Goal: Task Accomplishment & Management: Use online tool/utility

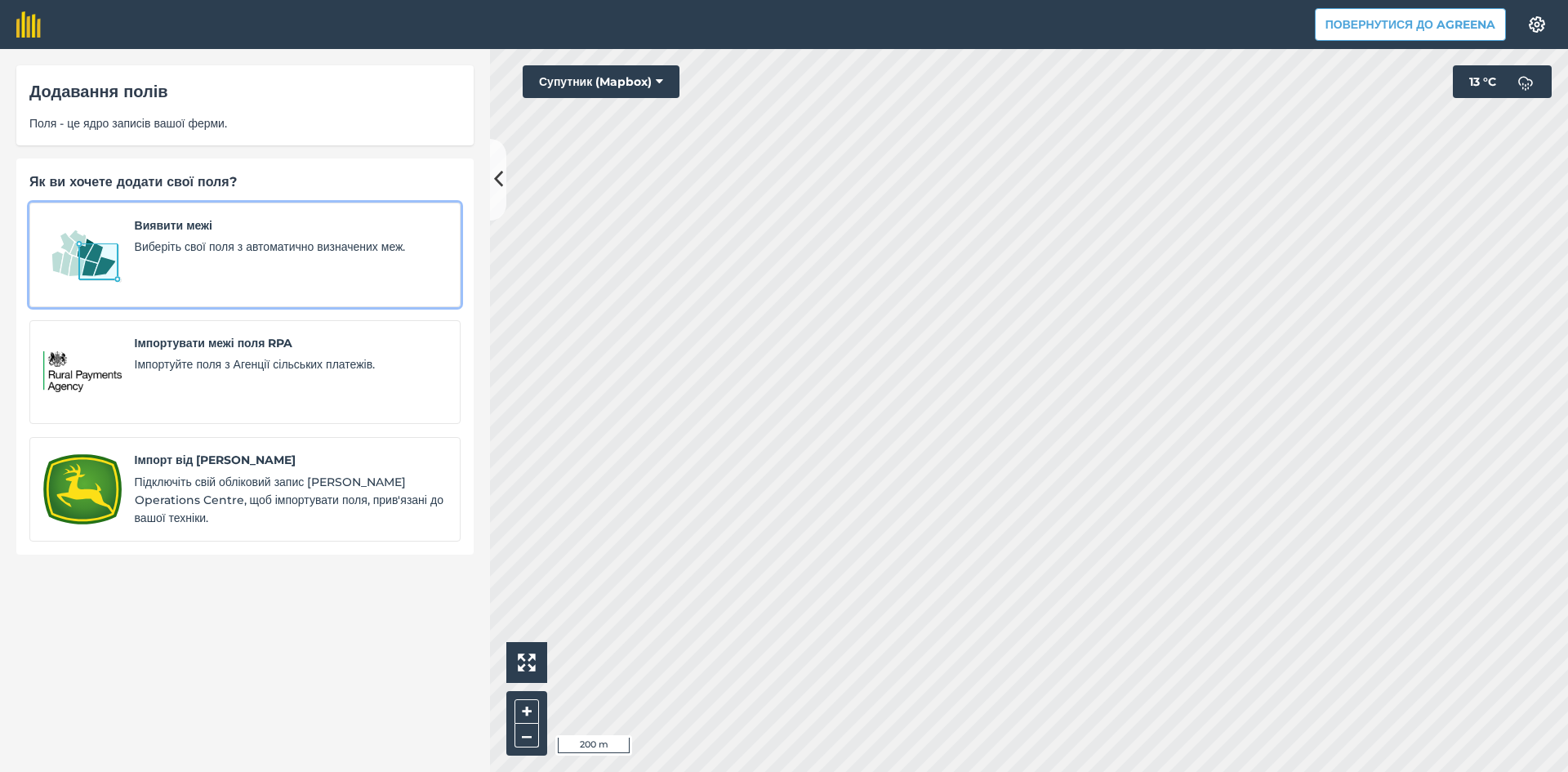
click at [106, 258] on img at bounding box center [82, 255] width 78 height 77
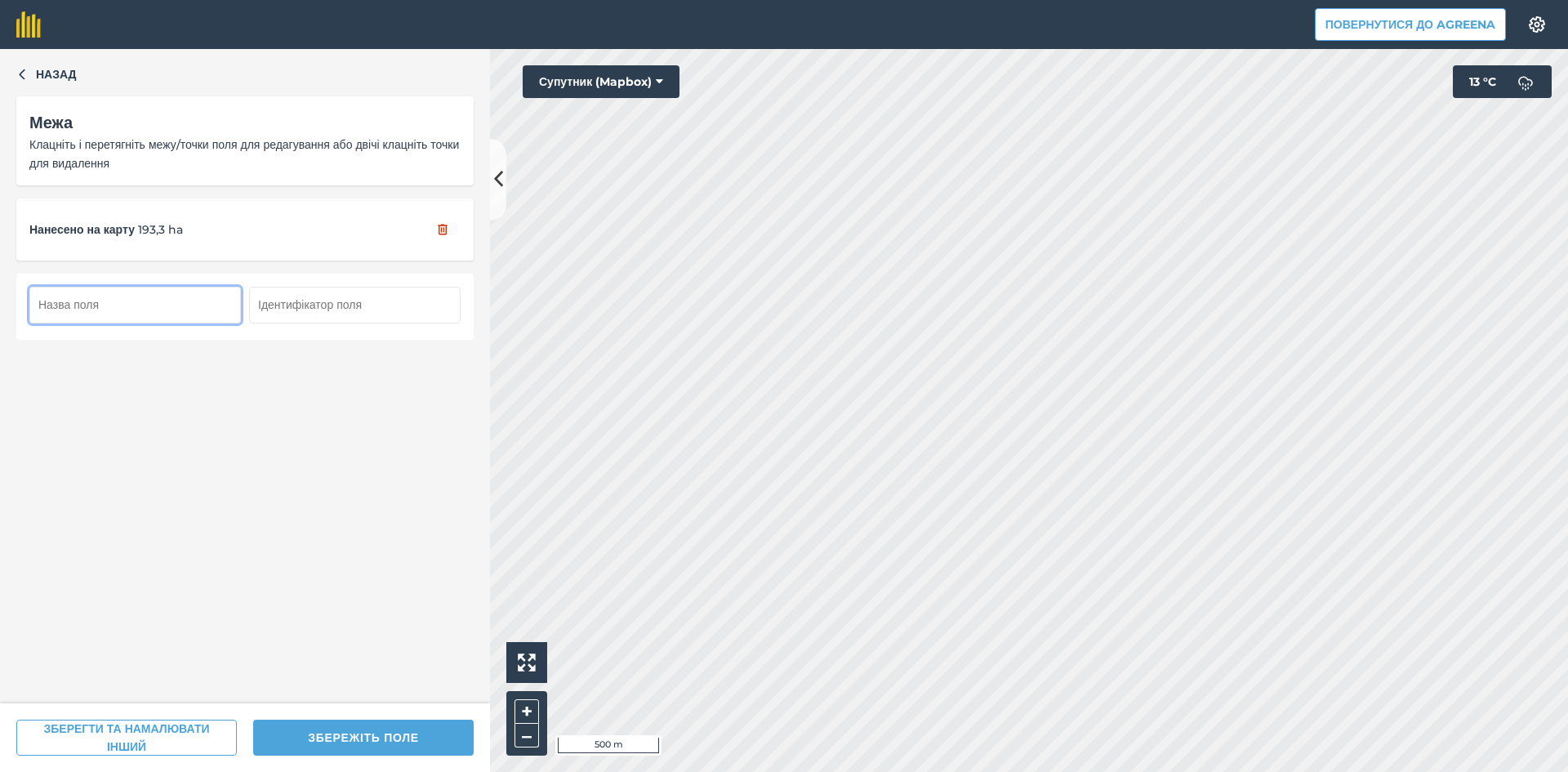
click at [163, 313] on input "text" at bounding box center [135, 304] width 212 height 36
type input "104"
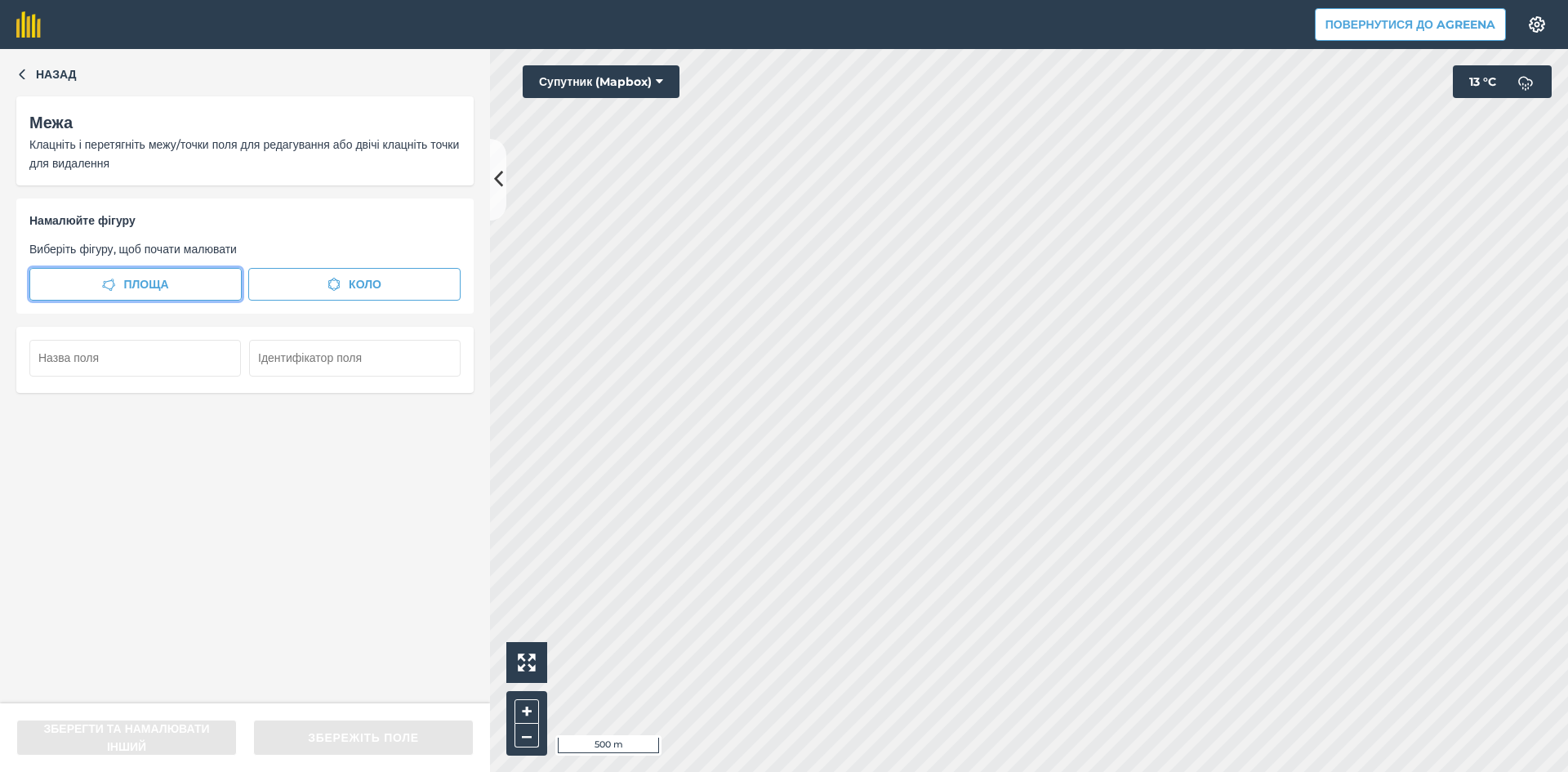
click at [145, 289] on span "Площа" at bounding box center [145, 285] width 45 height 18
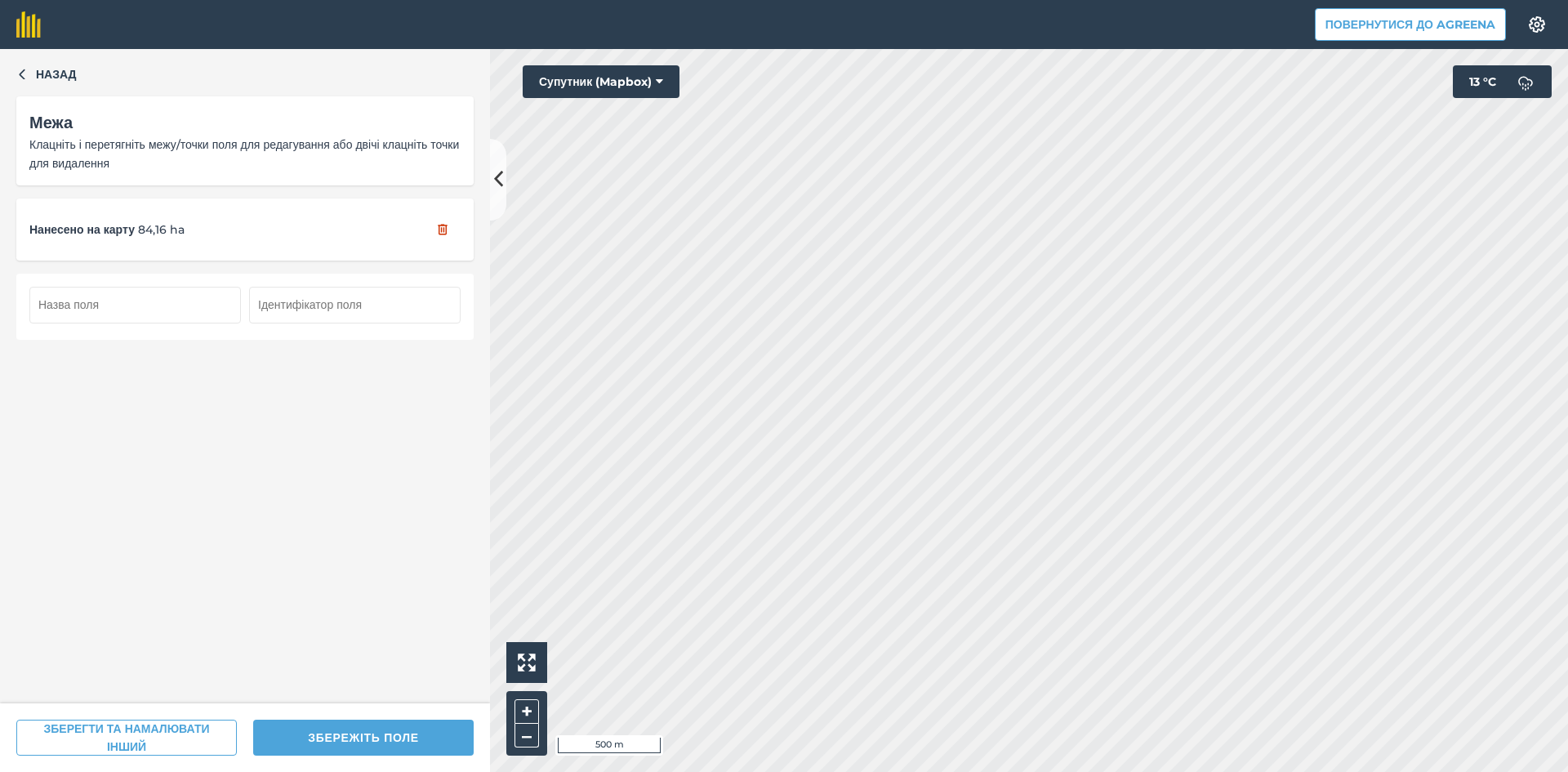
click at [160, 321] on input "text" at bounding box center [135, 304] width 212 height 36
type input "105"
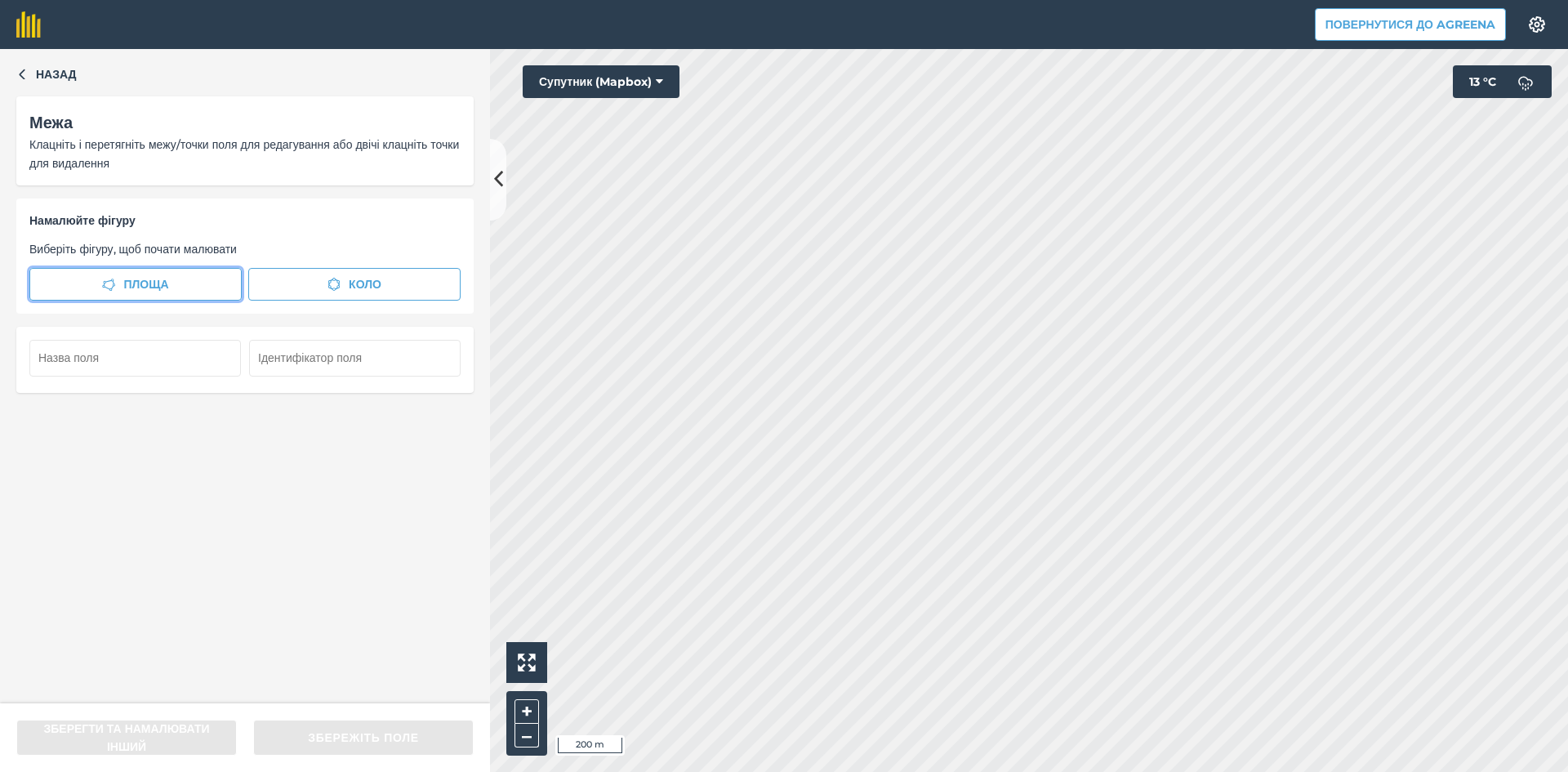
click at [106, 286] on icon "button" at bounding box center [109, 284] width 13 height 13
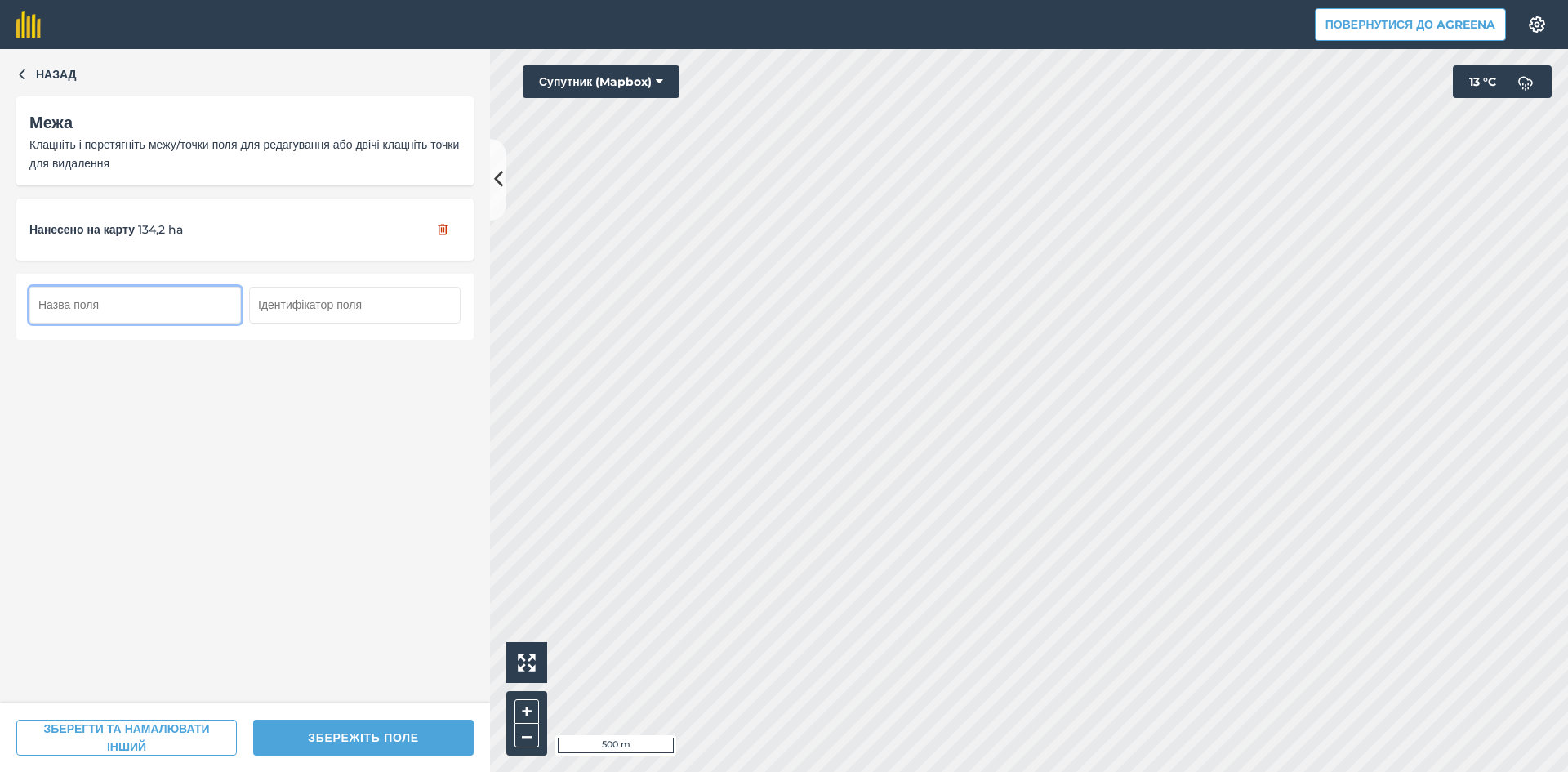
click at [132, 297] on input "text" at bounding box center [135, 304] width 212 height 36
type input "106"
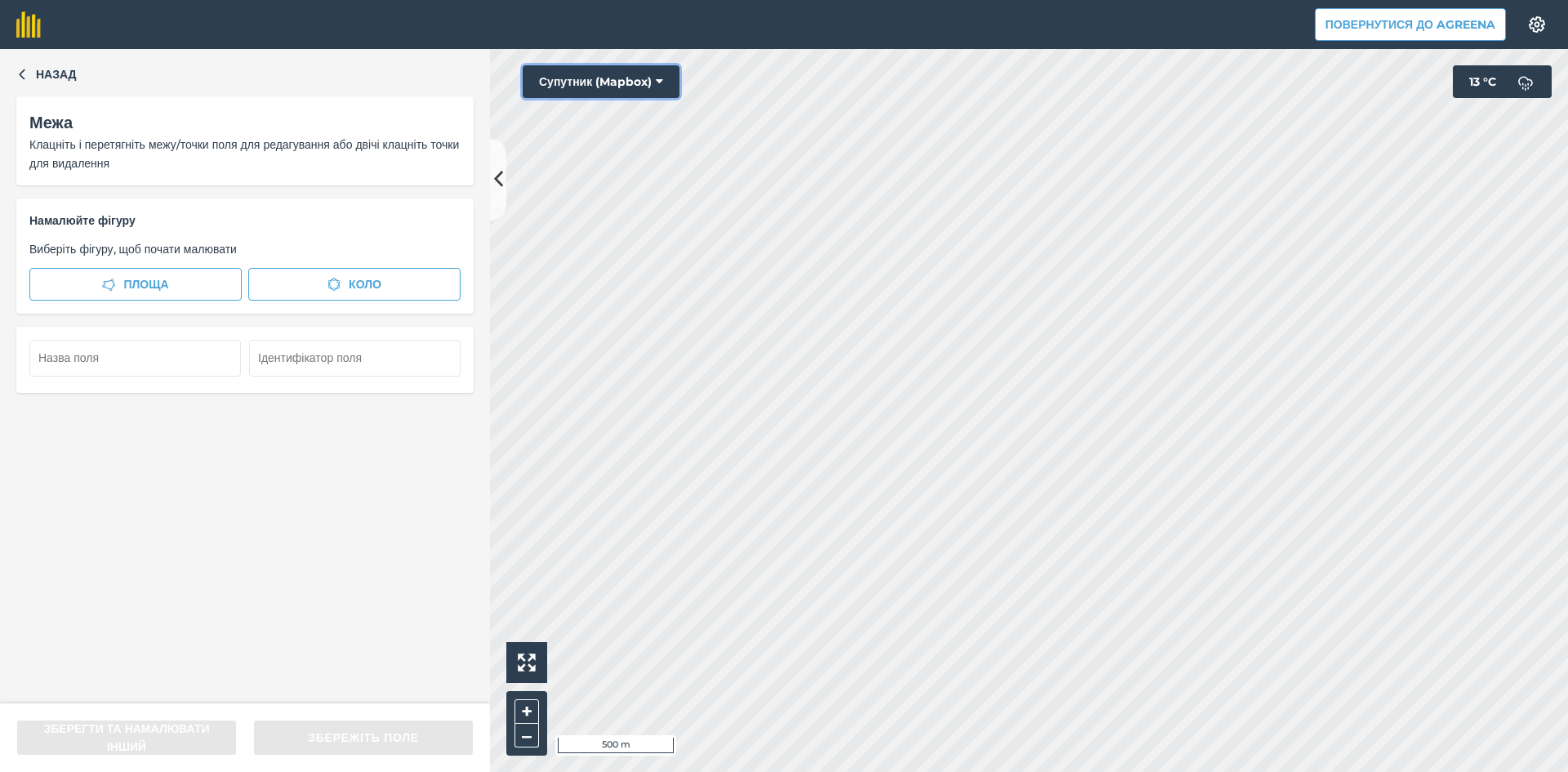
click at [616, 78] on button "Супутник (Mapbox)" at bounding box center [601, 82] width 157 height 33
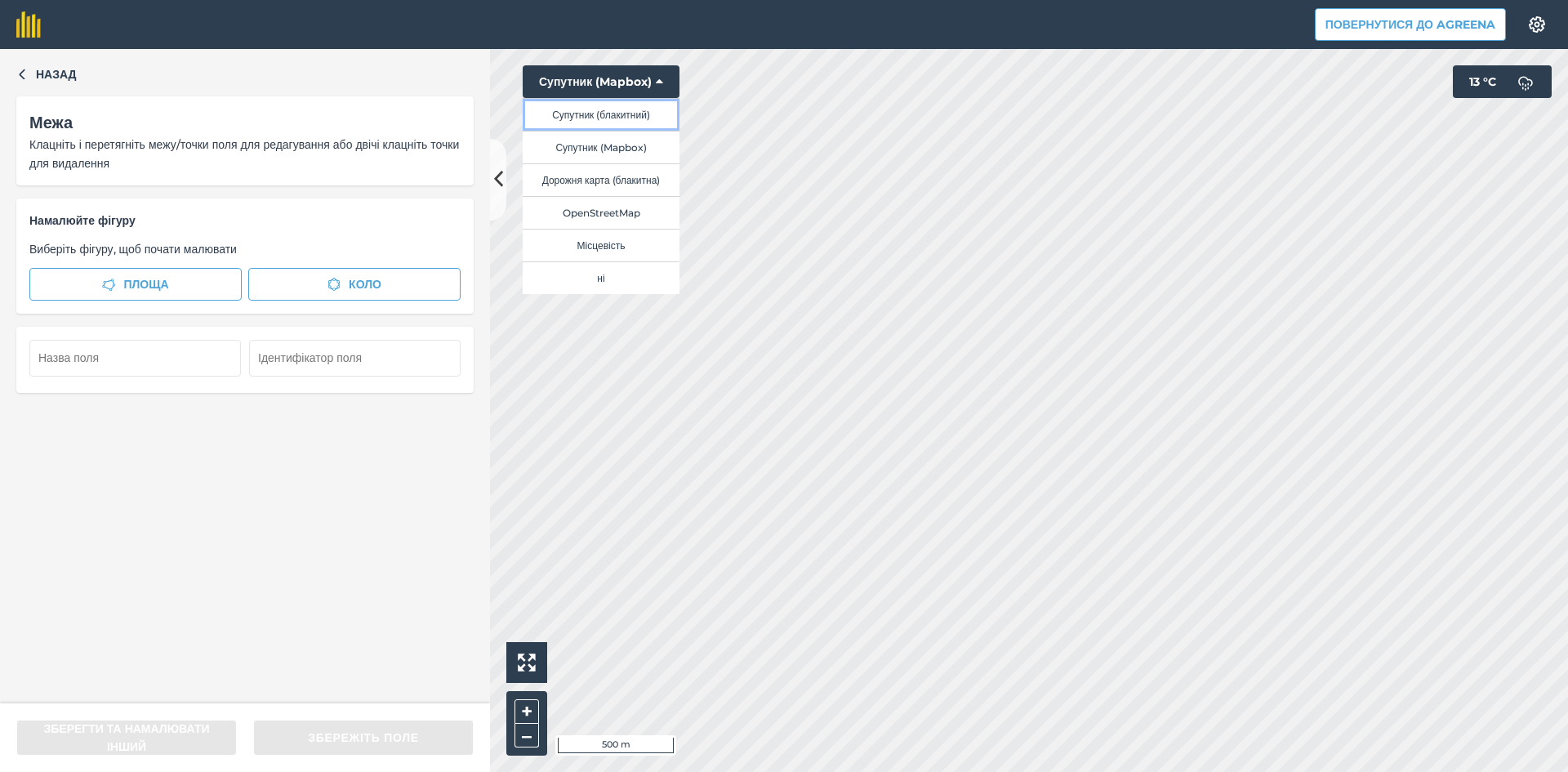
click at [619, 114] on button "Супутник (блакитний)" at bounding box center [601, 114] width 157 height 33
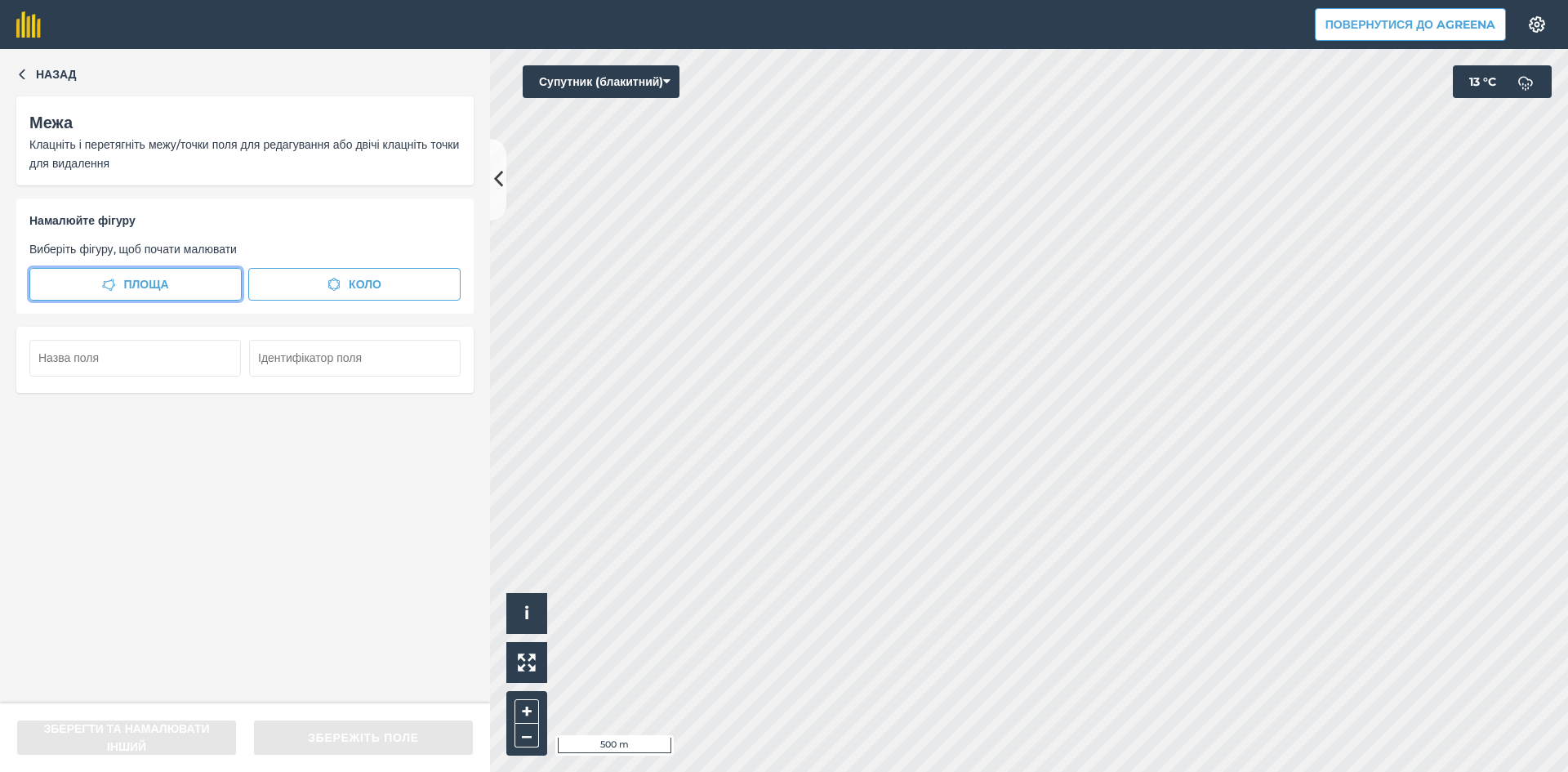
click at [158, 287] on span "Площа" at bounding box center [145, 285] width 45 height 18
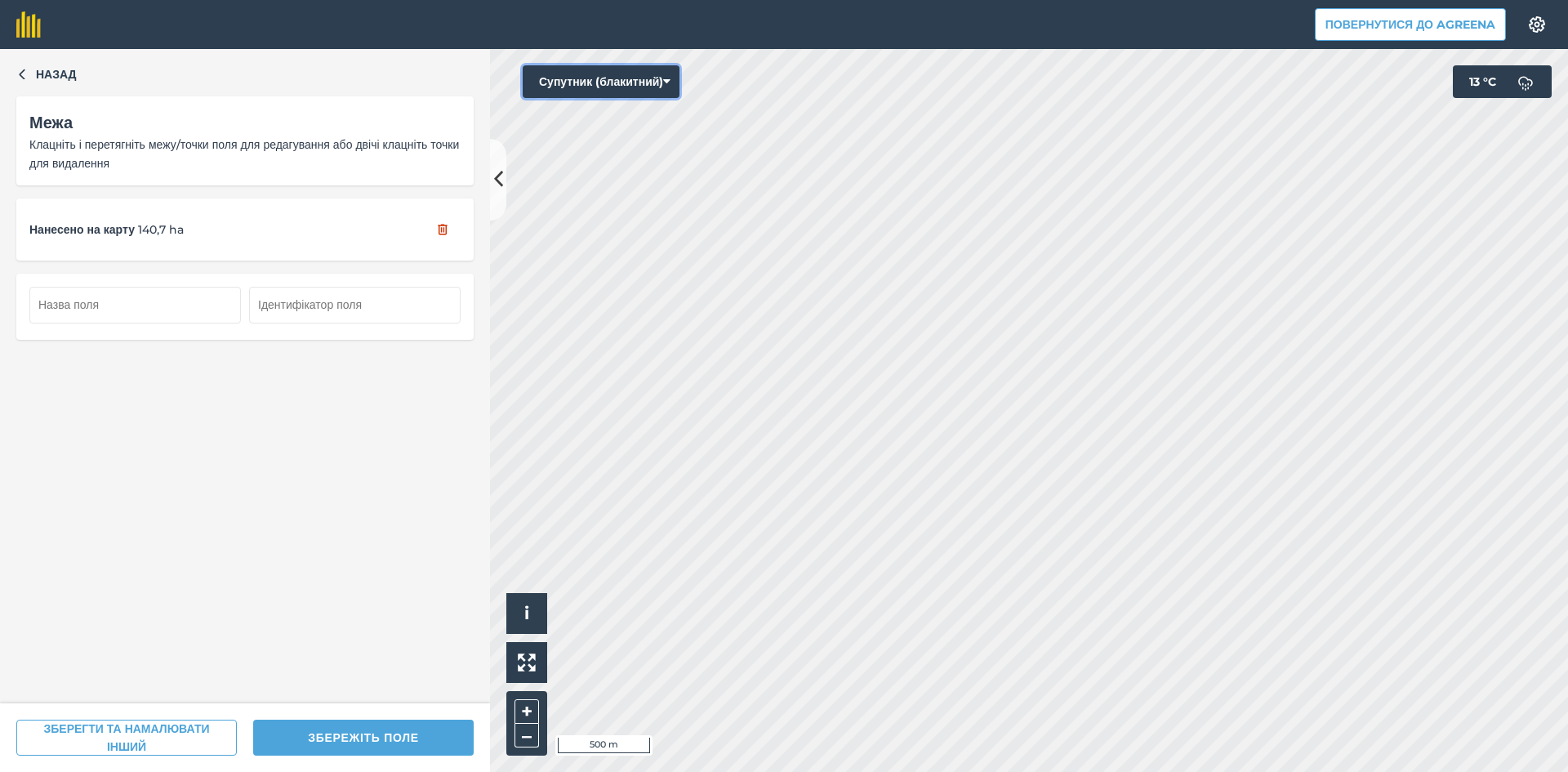
click at [616, 80] on button "Супутник (блакитний)" at bounding box center [601, 82] width 157 height 33
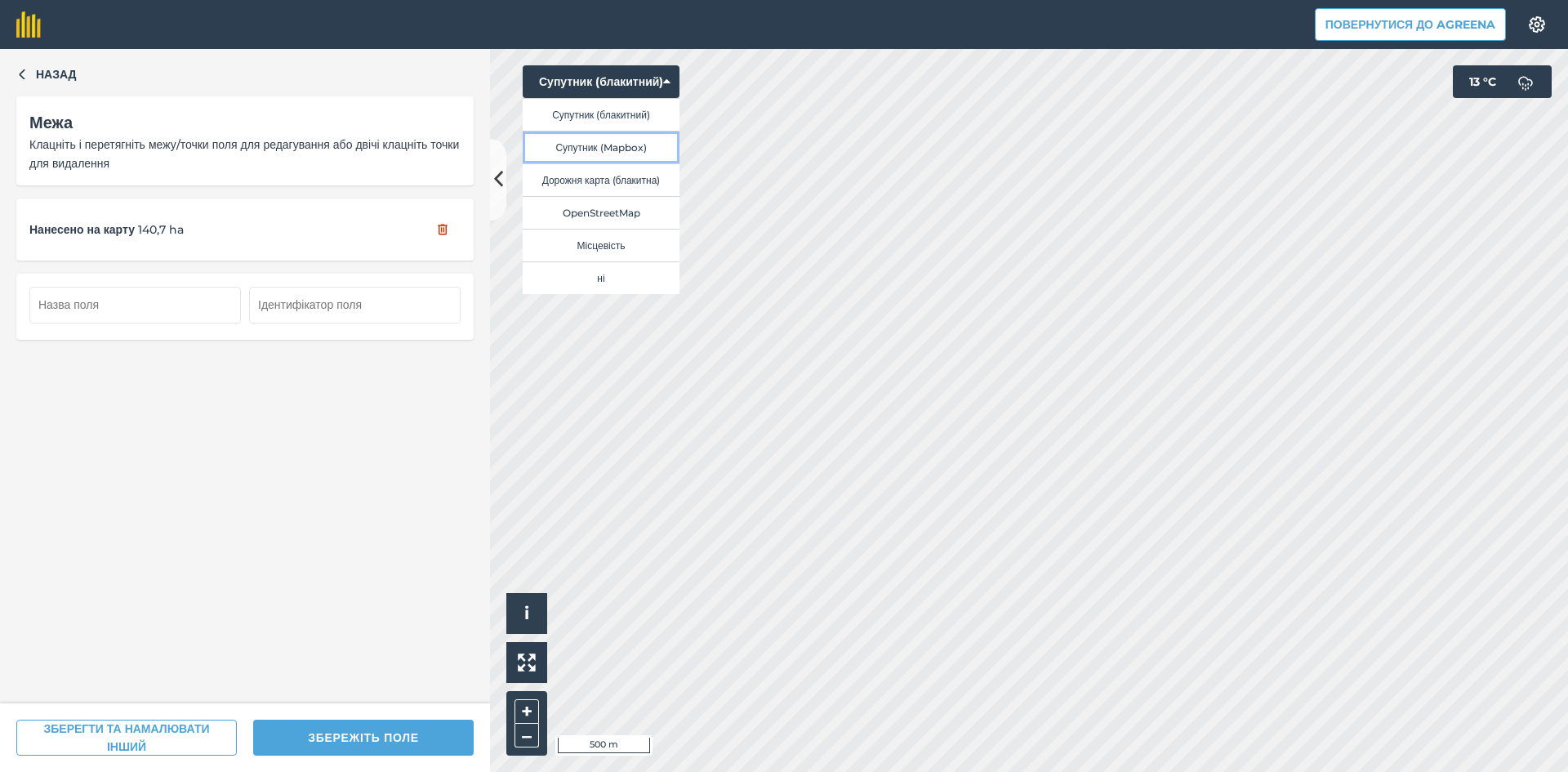
click at [628, 144] on button "Супутник (Mapbox)" at bounding box center [601, 147] width 157 height 33
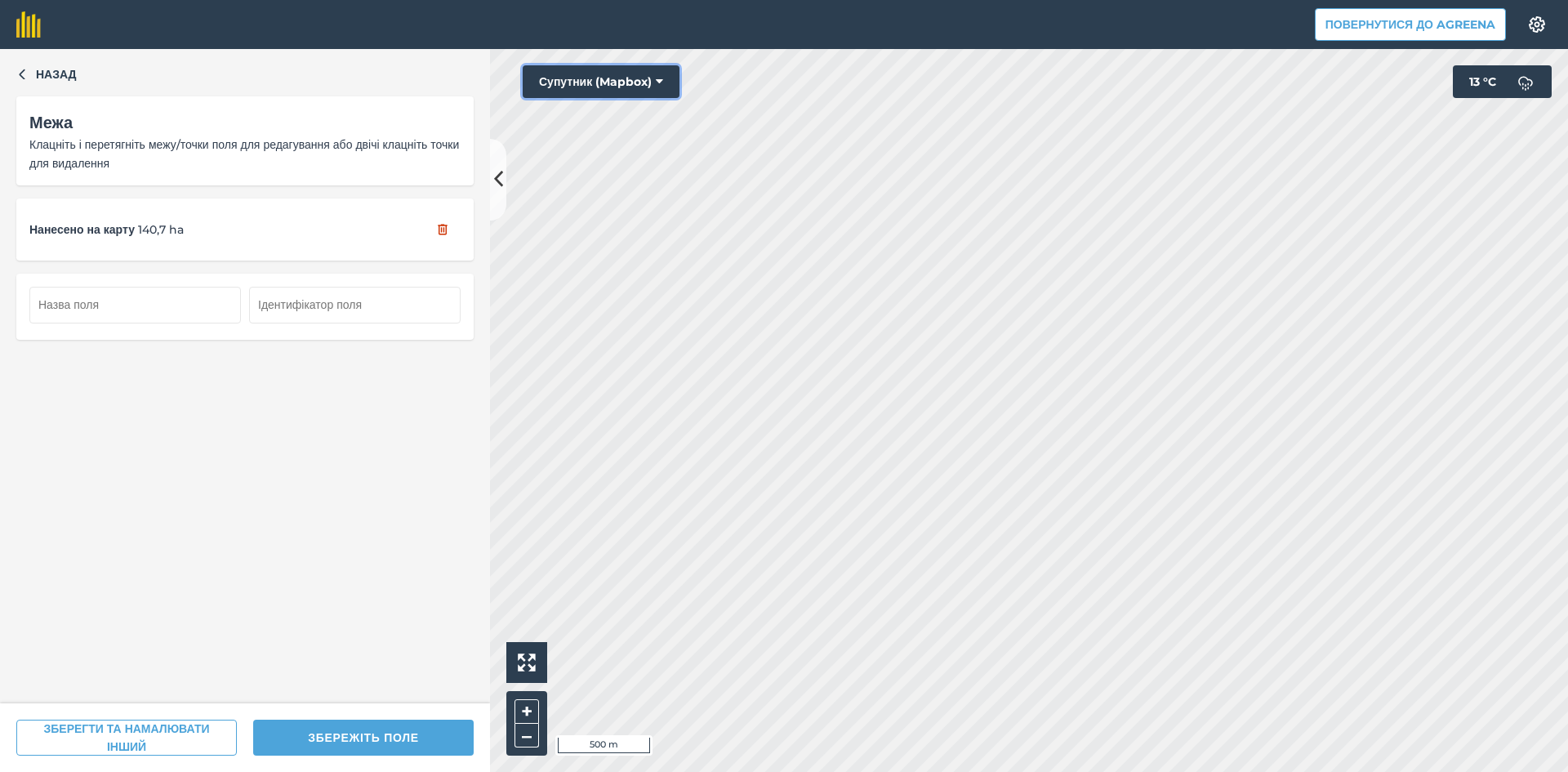
click at [587, 75] on button "Супутник (Mapbox)" at bounding box center [601, 82] width 157 height 33
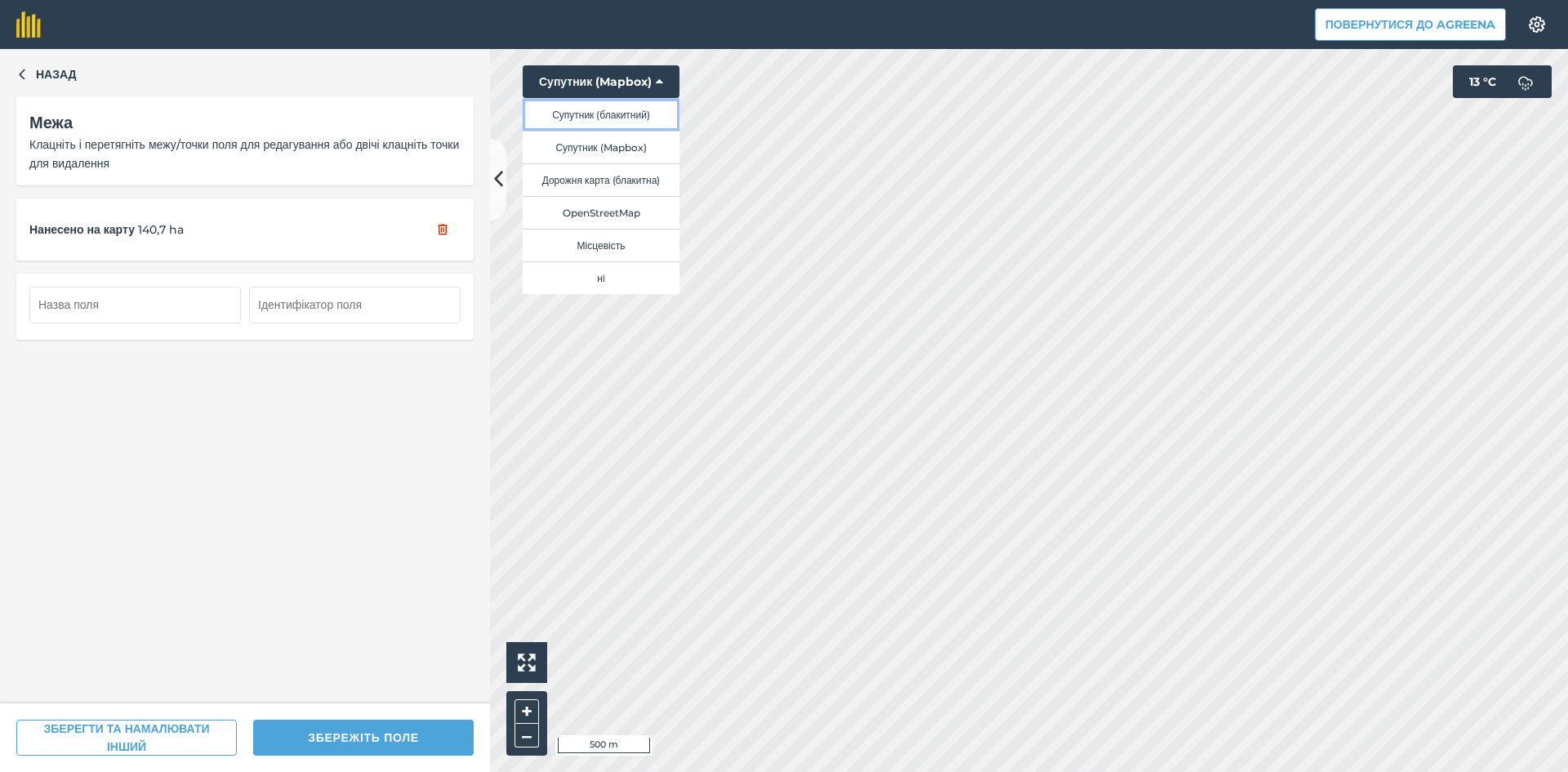
click at [597, 116] on button "Супутник (блакитний)" at bounding box center [601, 114] width 157 height 33
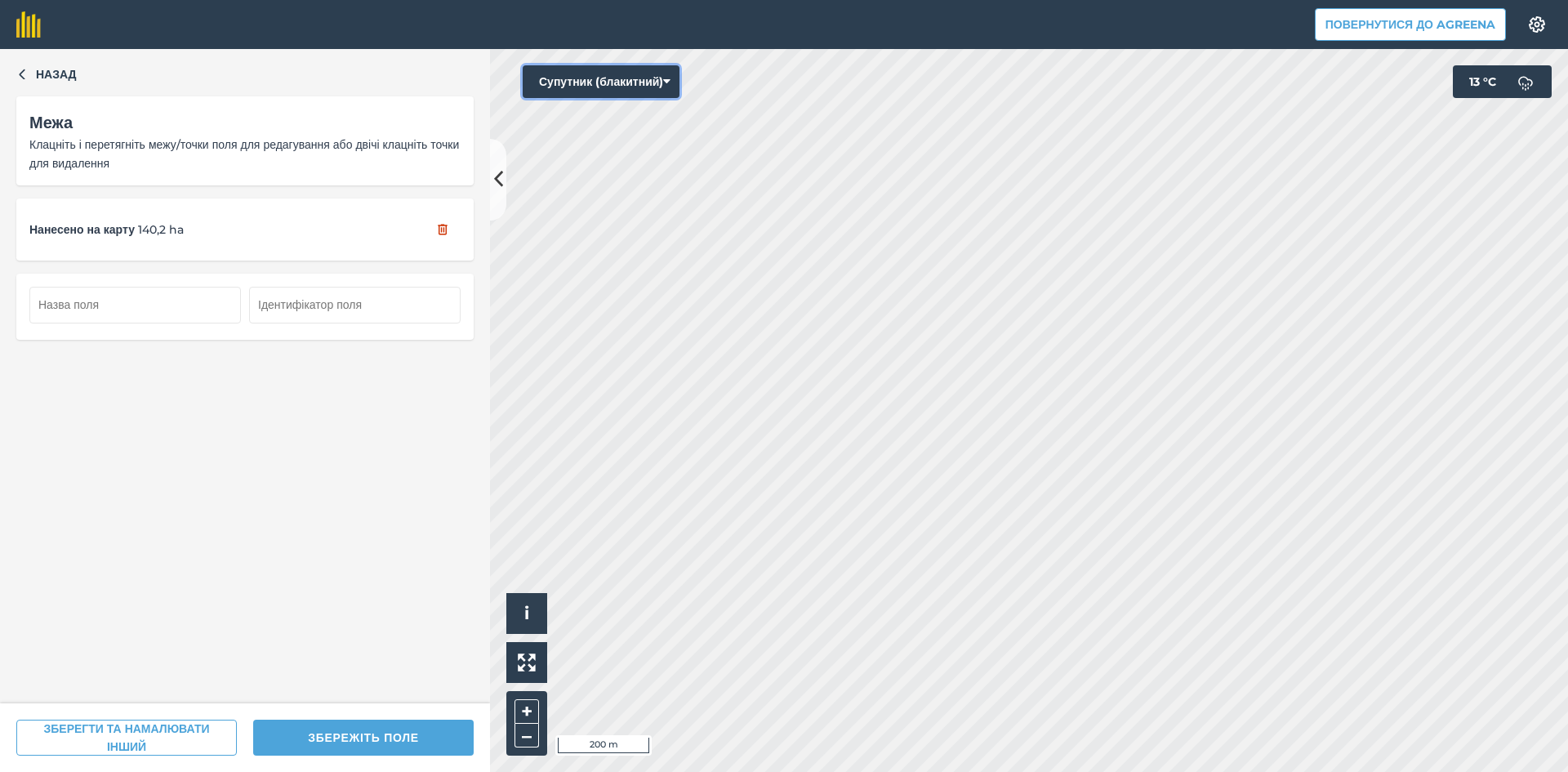
click at [582, 74] on button "Супутник (блакитний)" at bounding box center [601, 82] width 157 height 33
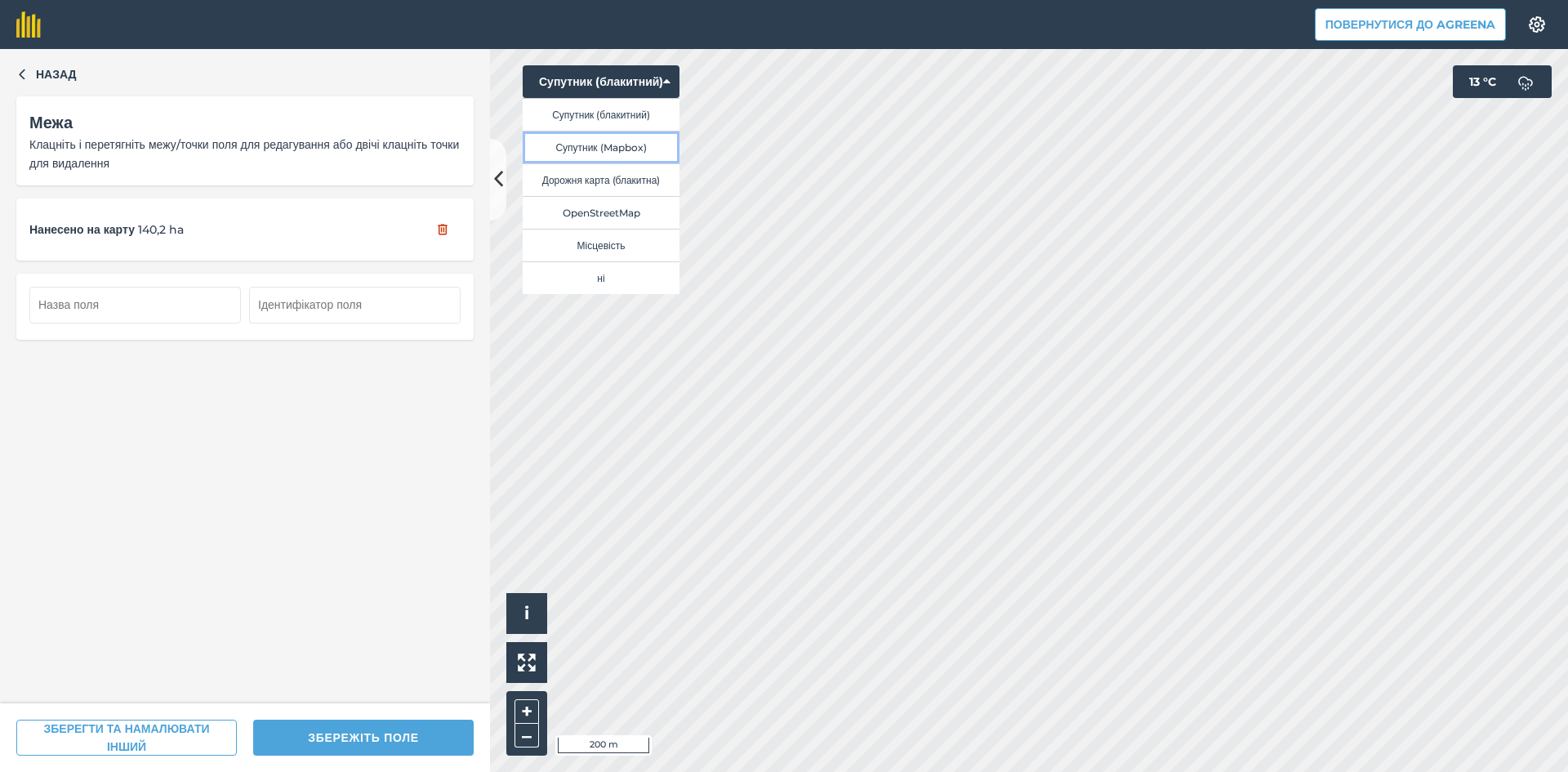
click at [600, 140] on button "Супутник (Mapbox)" at bounding box center [601, 147] width 157 height 33
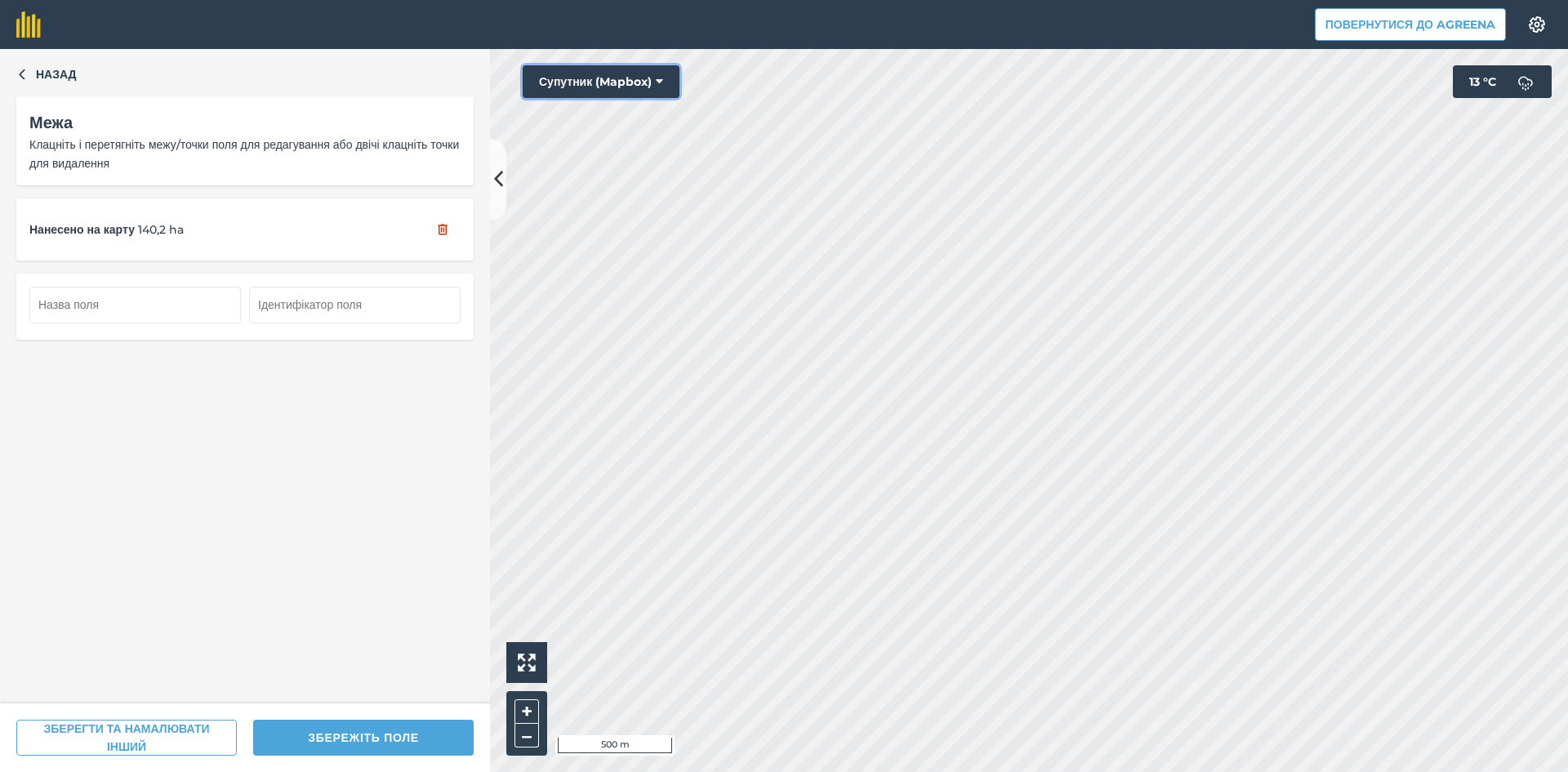
click at [615, 76] on button "Супутник (Mapbox)" at bounding box center [601, 82] width 157 height 33
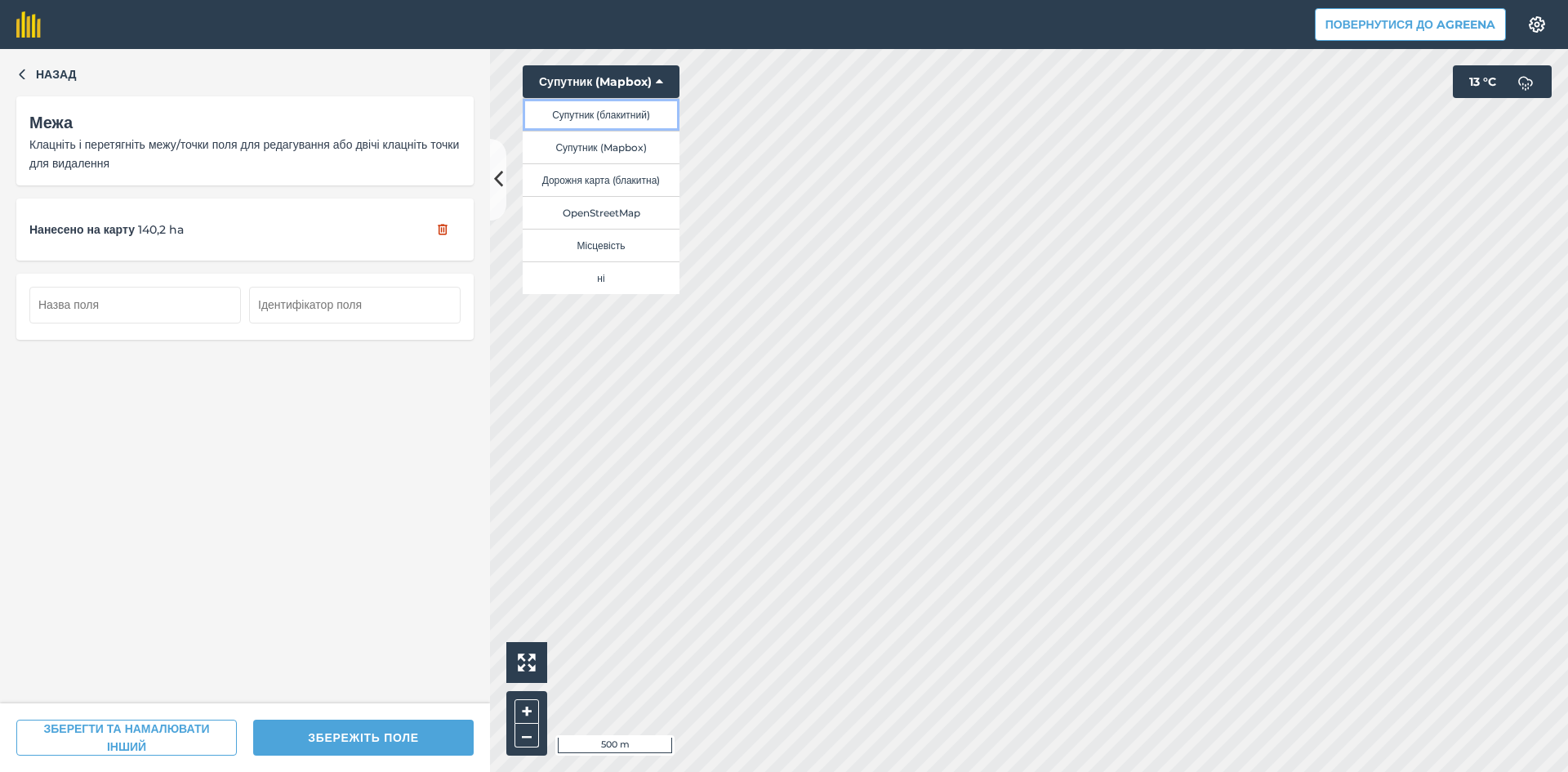
click at [628, 118] on button "Супутник (блакитний)" at bounding box center [601, 114] width 157 height 33
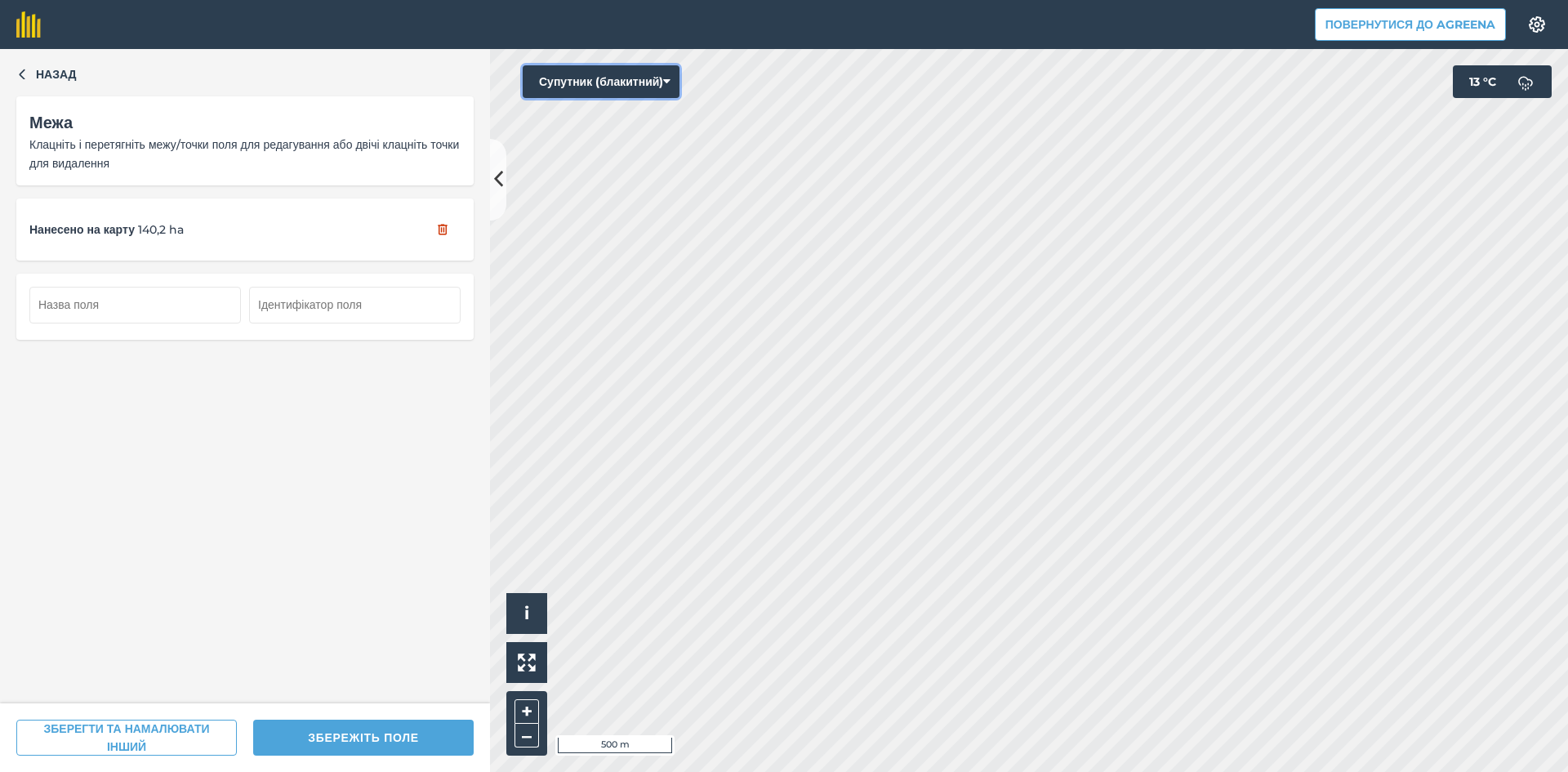
click at [598, 72] on button "Супутник (блакитний)" at bounding box center [601, 82] width 157 height 33
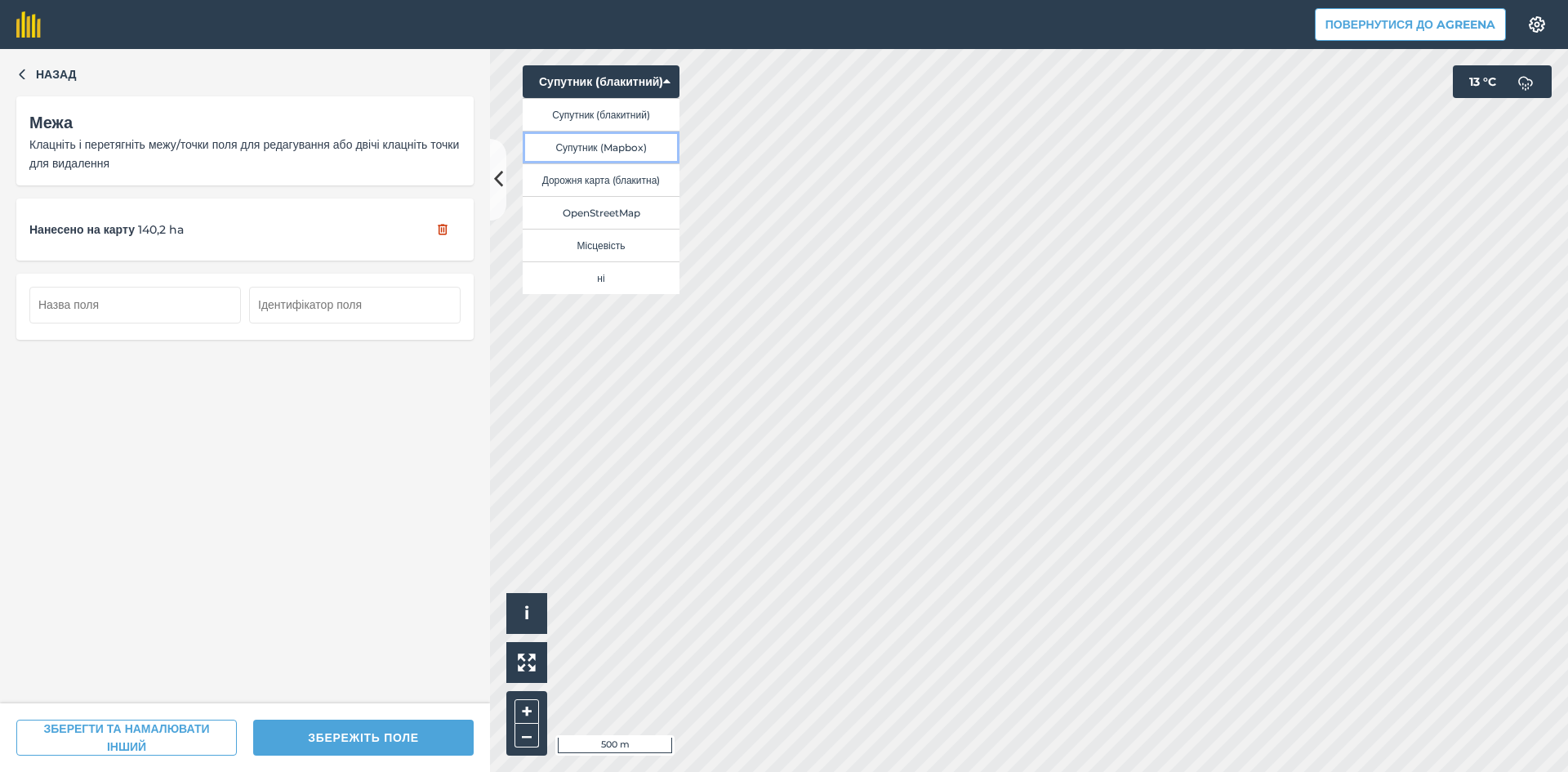
click at [614, 143] on button "Супутник (Mapbox)" at bounding box center [601, 147] width 157 height 33
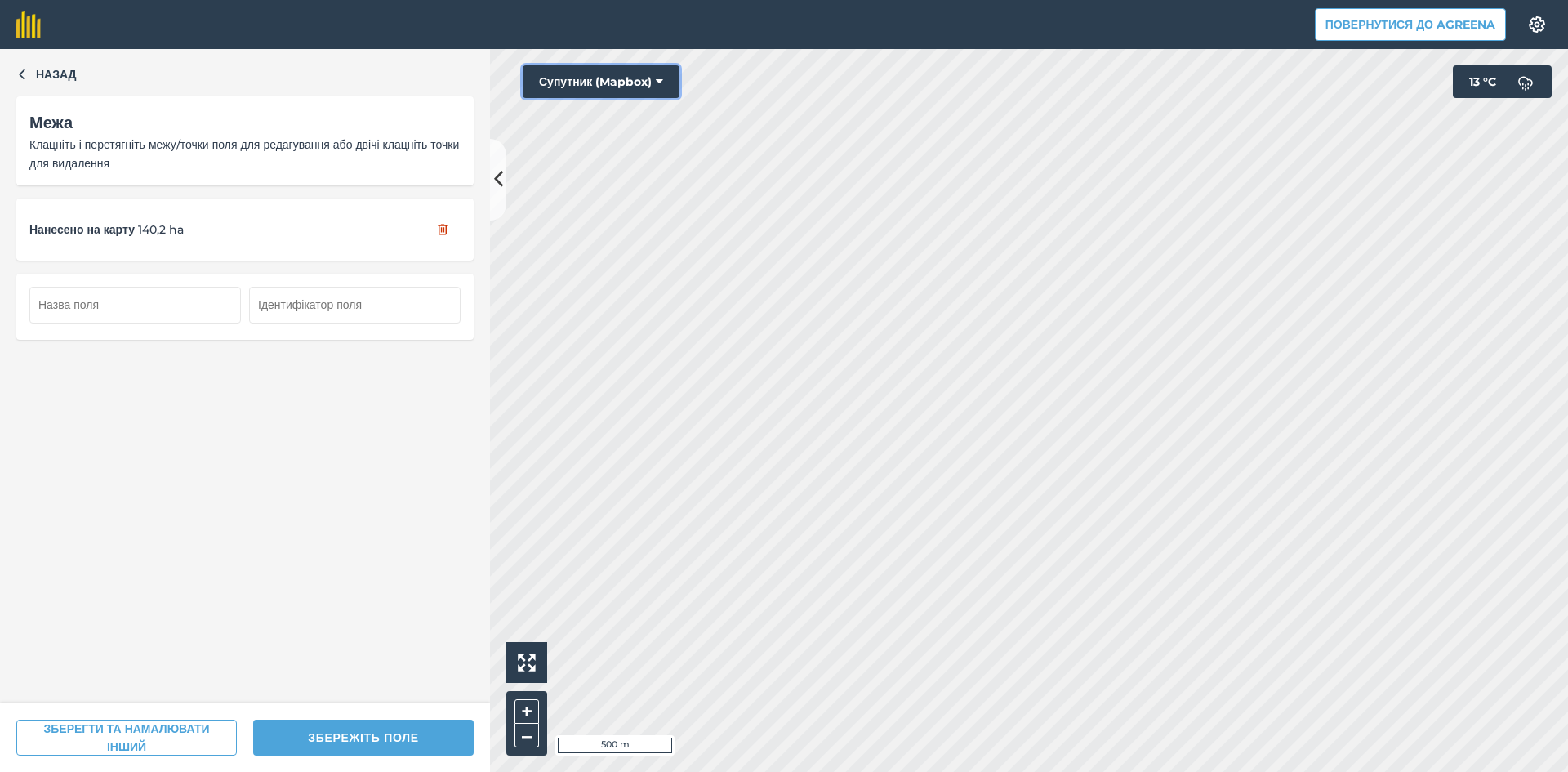
click at [563, 78] on button "Супутник (Mapbox)" at bounding box center [601, 82] width 157 height 33
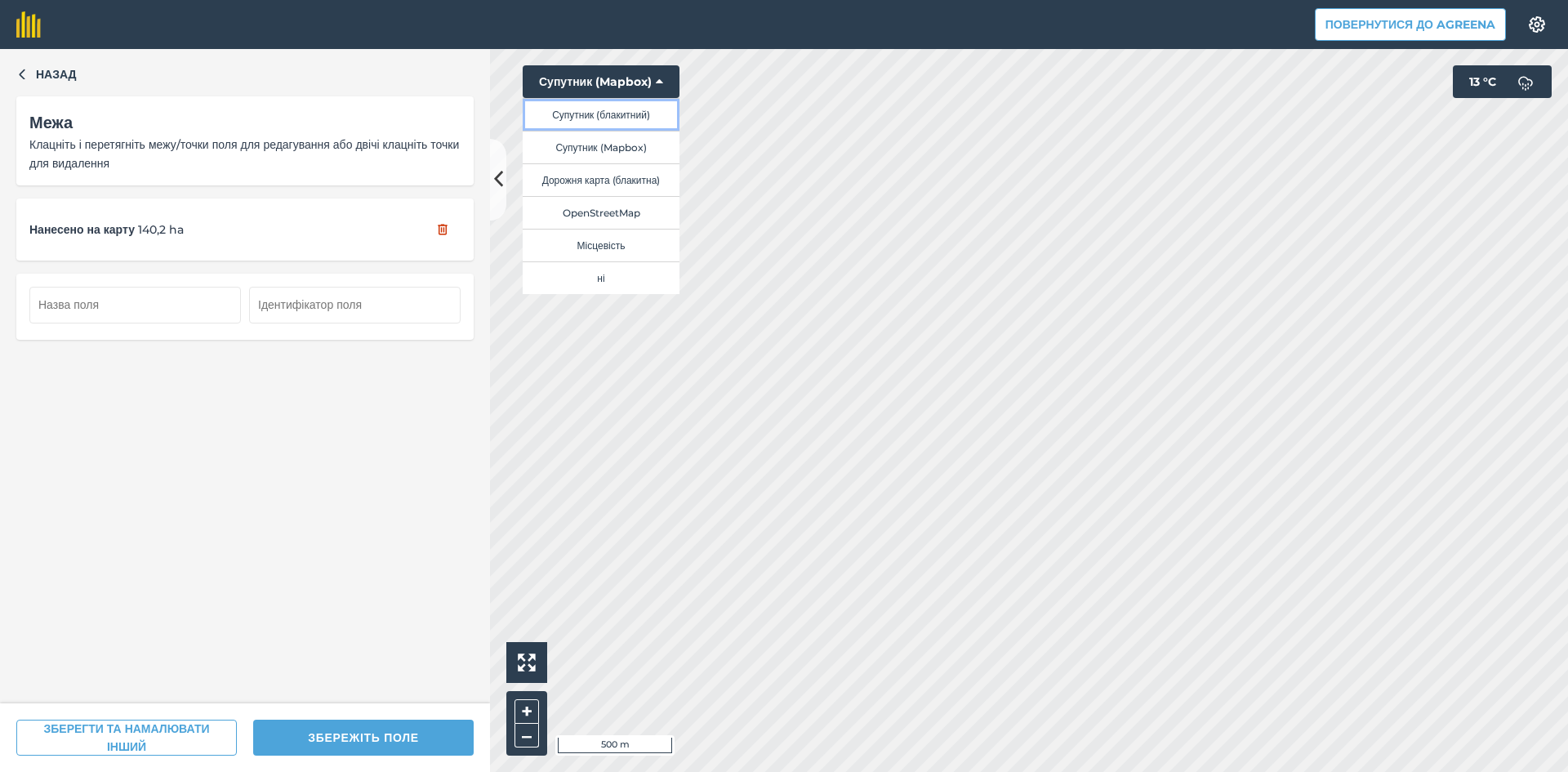
click at [589, 113] on button "Супутник (блакитний)" at bounding box center [601, 114] width 157 height 33
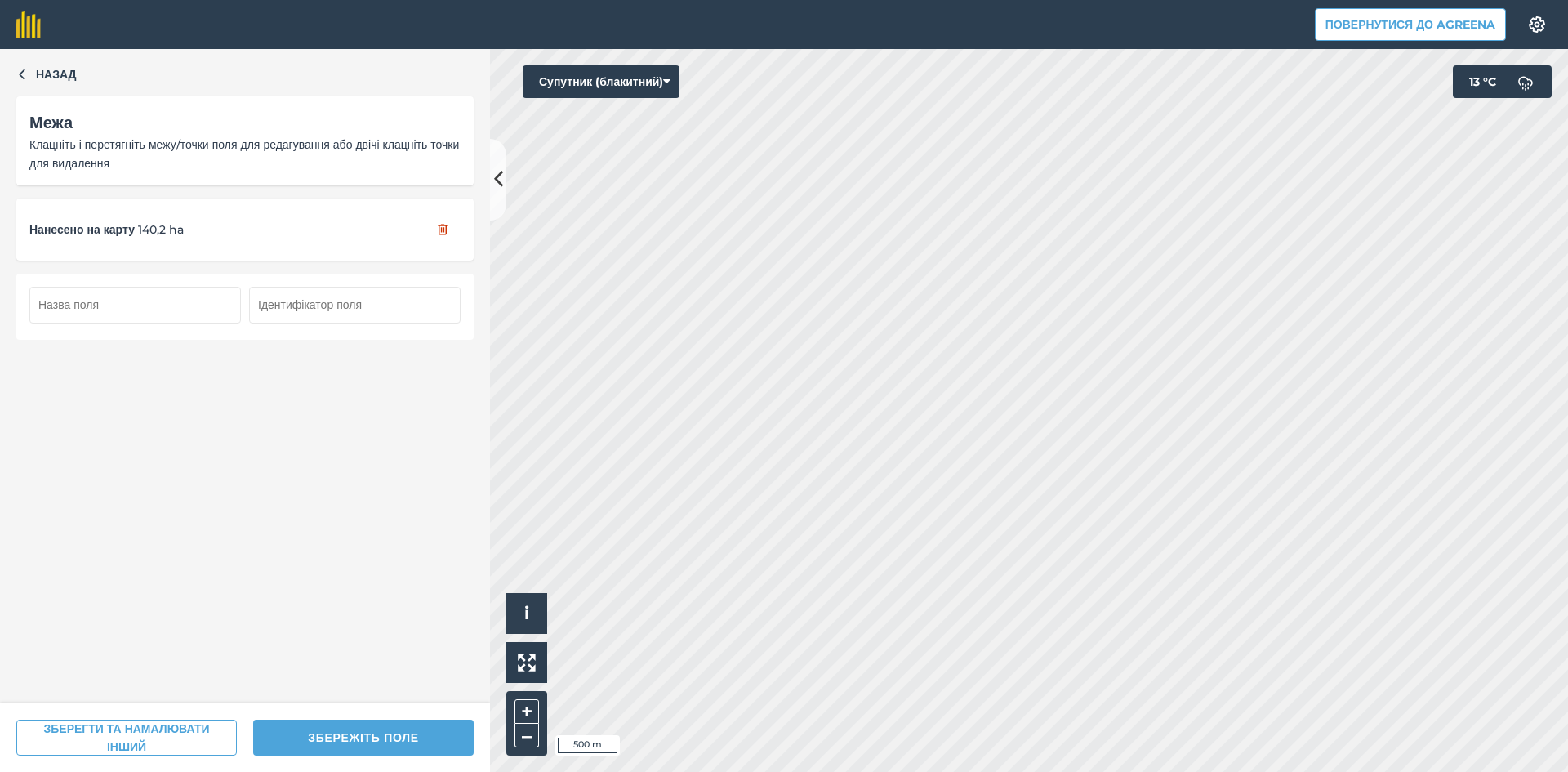
click at [187, 306] on input "text" at bounding box center [135, 304] width 212 height 36
type input "107"
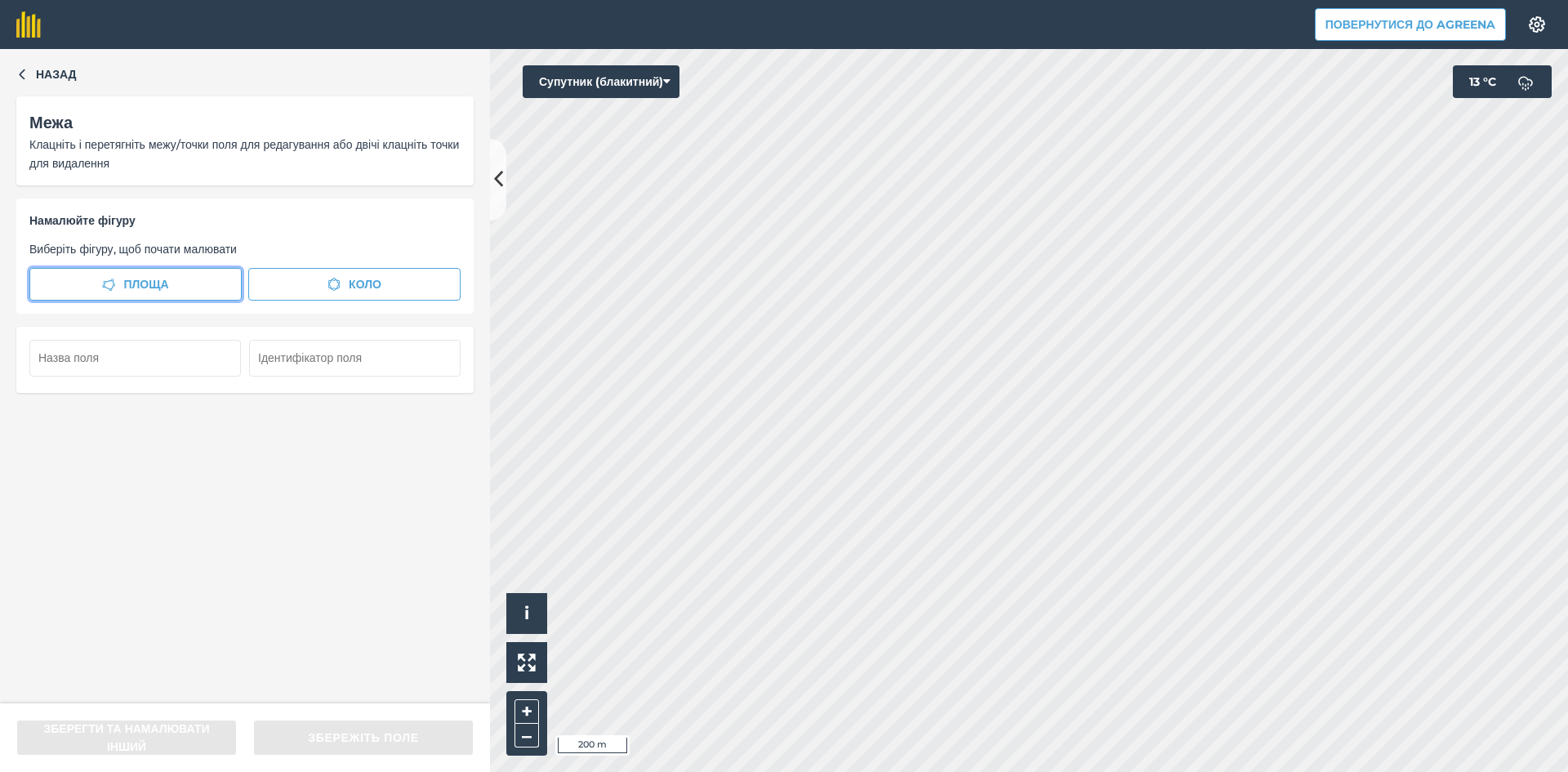
click at [162, 284] on span "Площа" at bounding box center [145, 285] width 45 height 18
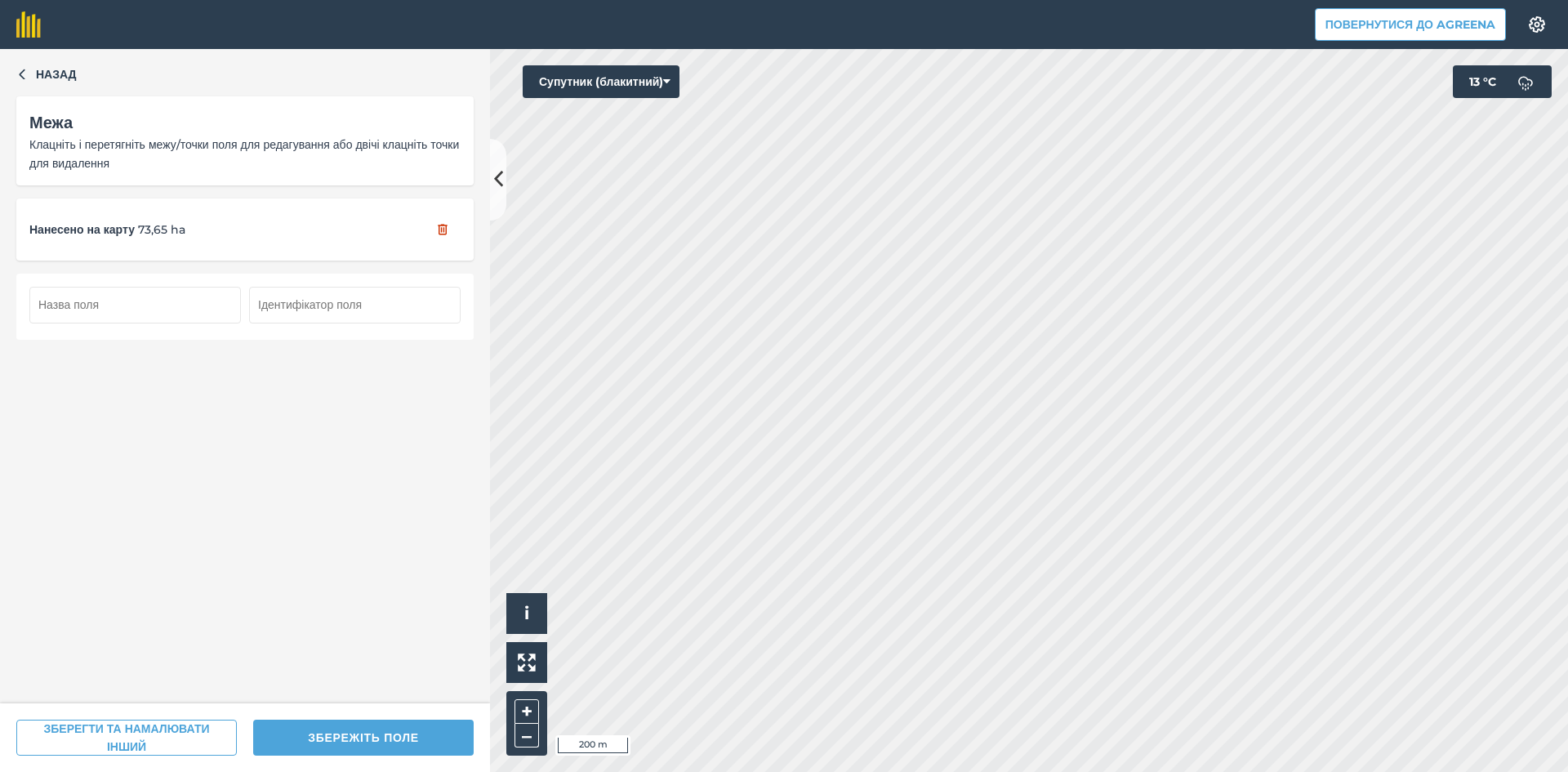
click at [167, 301] on input "text" at bounding box center [135, 304] width 212 height 36
type input "108"
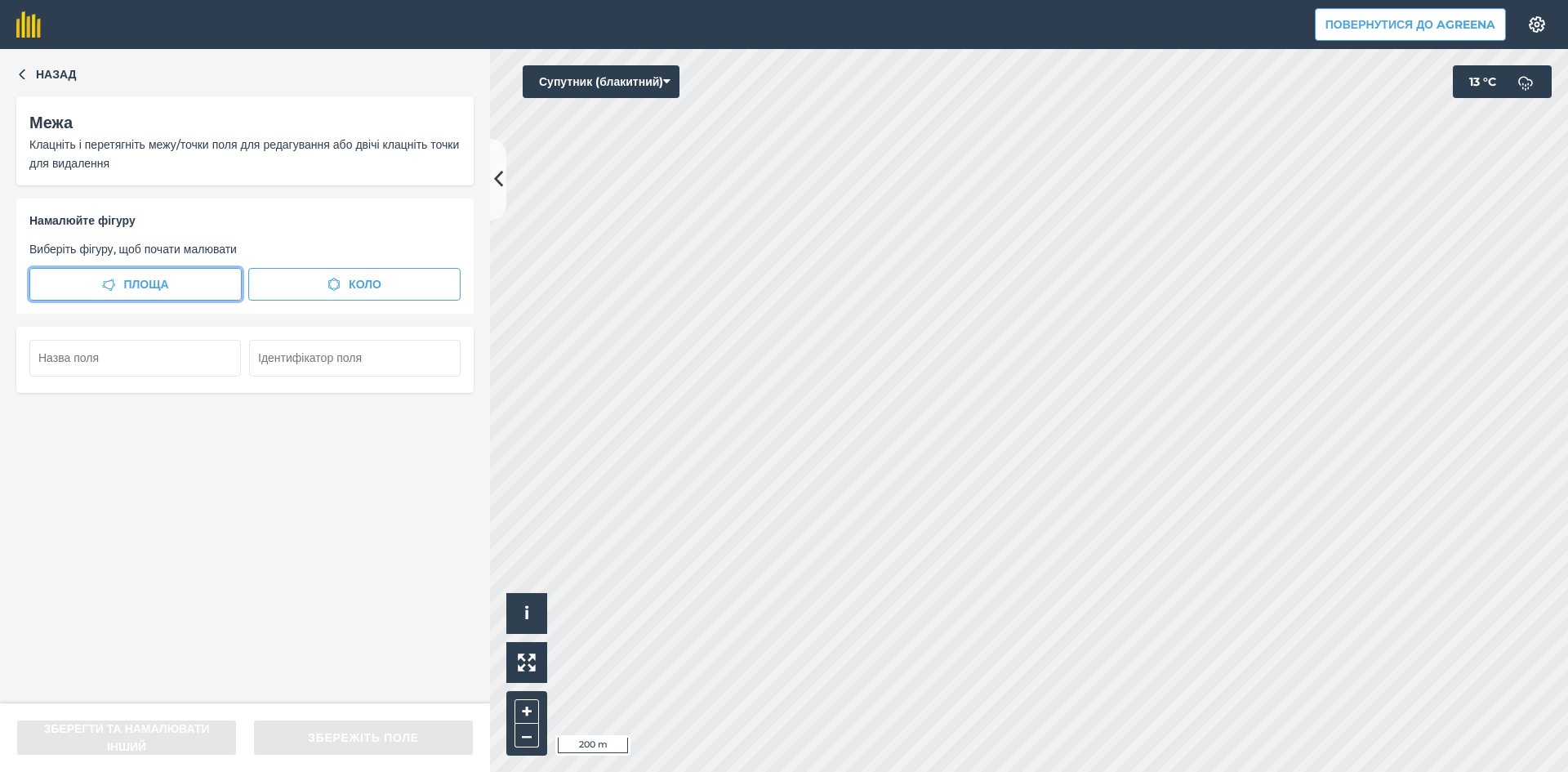
click at [144, 286] on span "Площа" at bounding box center [145, 285] width 45 height 18
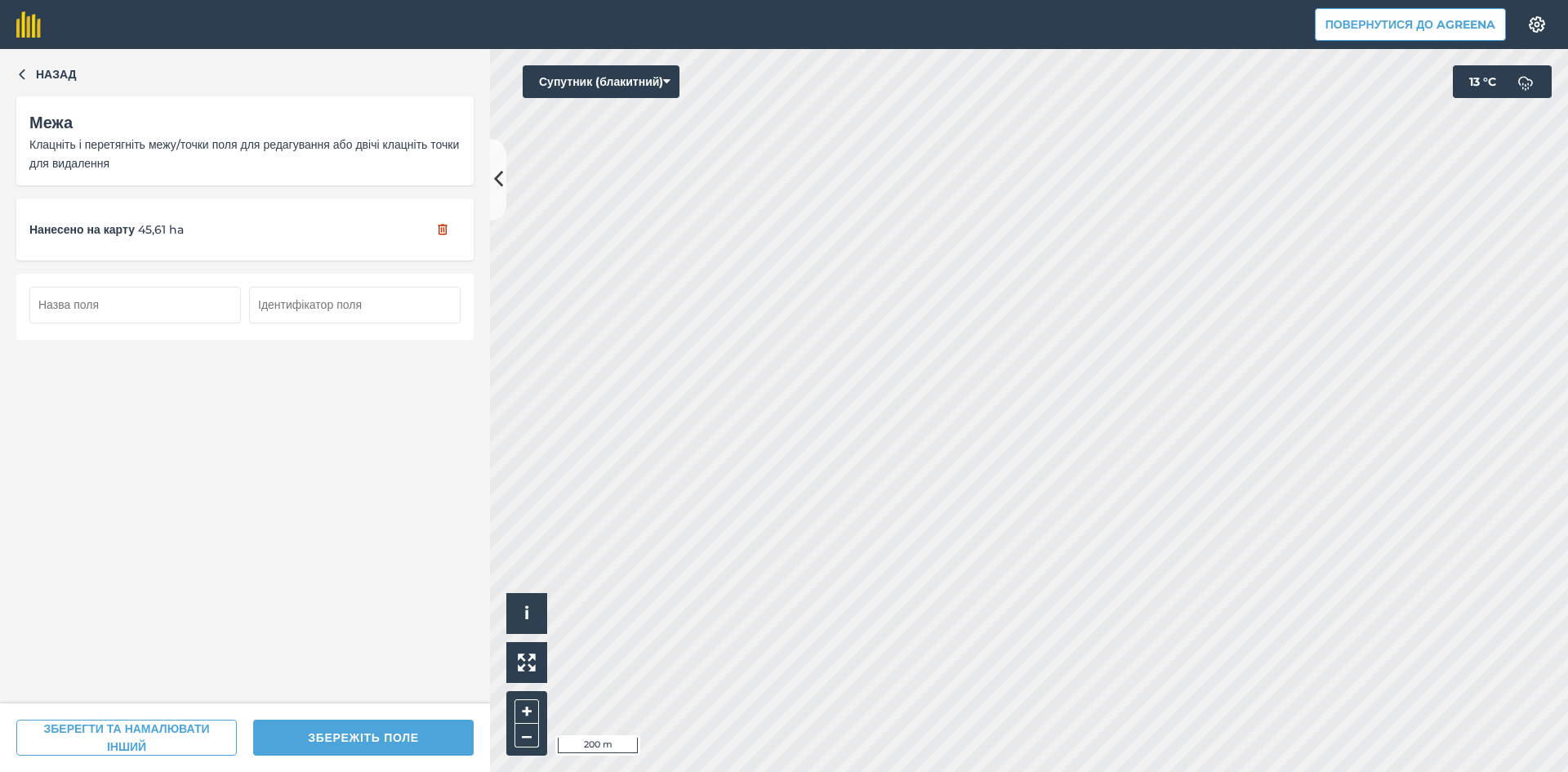
click at [168, 308] on input "text" at bounding box center [135, 304] width 212 height 36
type input "109"
click at [601, 82] on button "Супутник (блакитний)" at bounding box center [601, 82] width 157 height 33
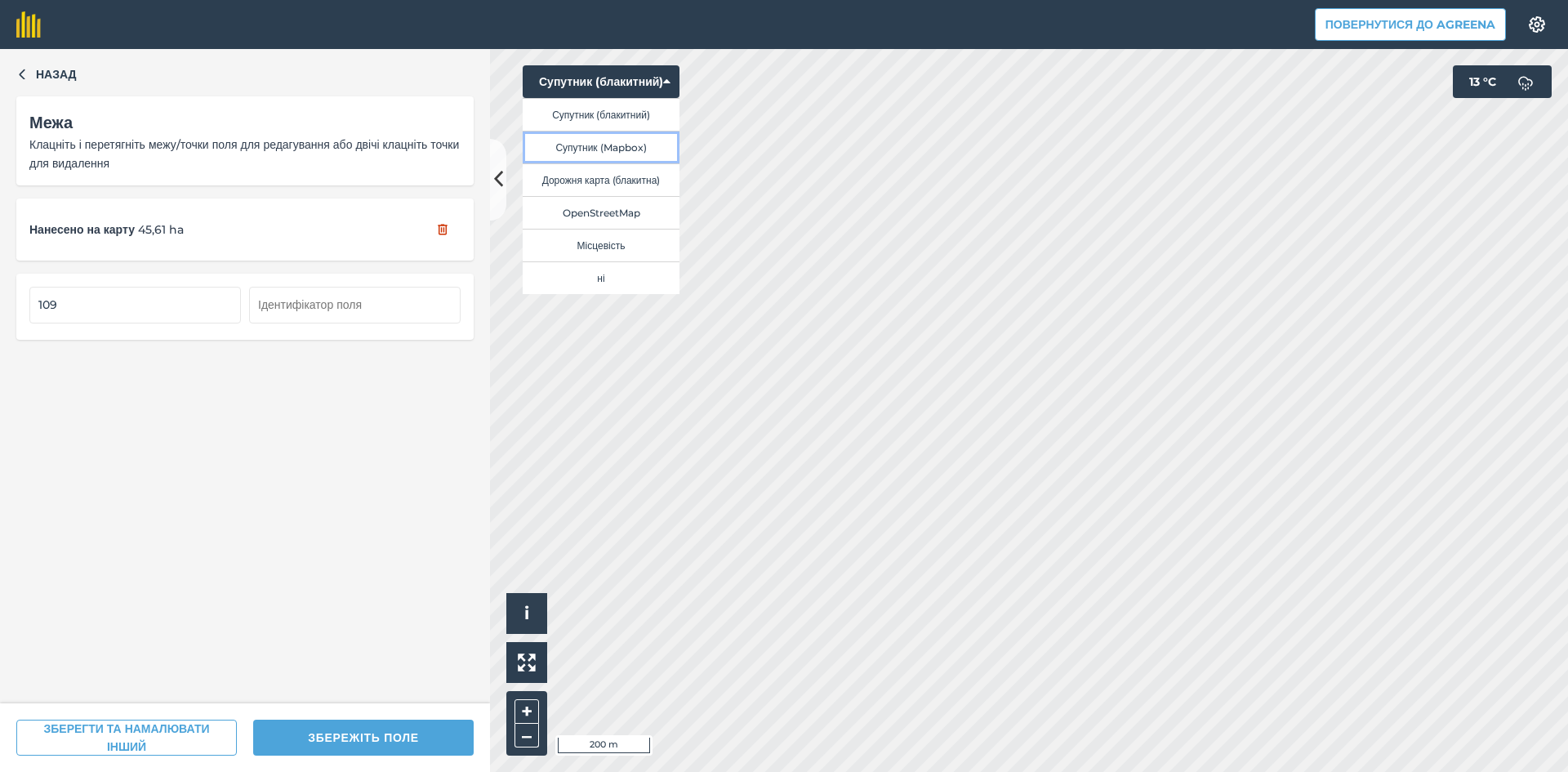
click at [607, 146] on button "Супутник (Mapbox)" at bounding box center [601, 147] width 157 height 33
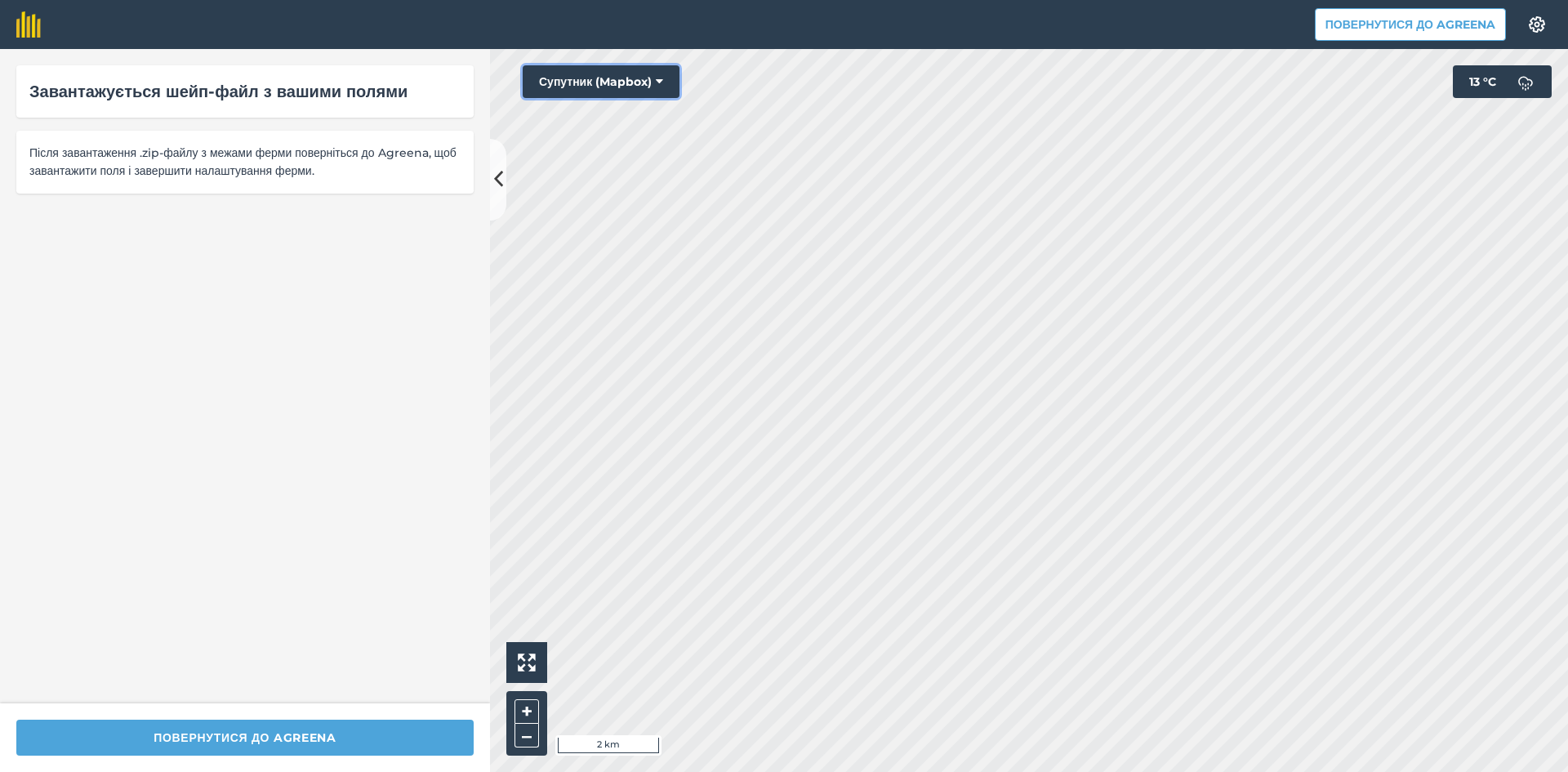
click at [633, 83] on button "Супутник (Mapbox)" at bounding box center [601, 82] width 157 height 33
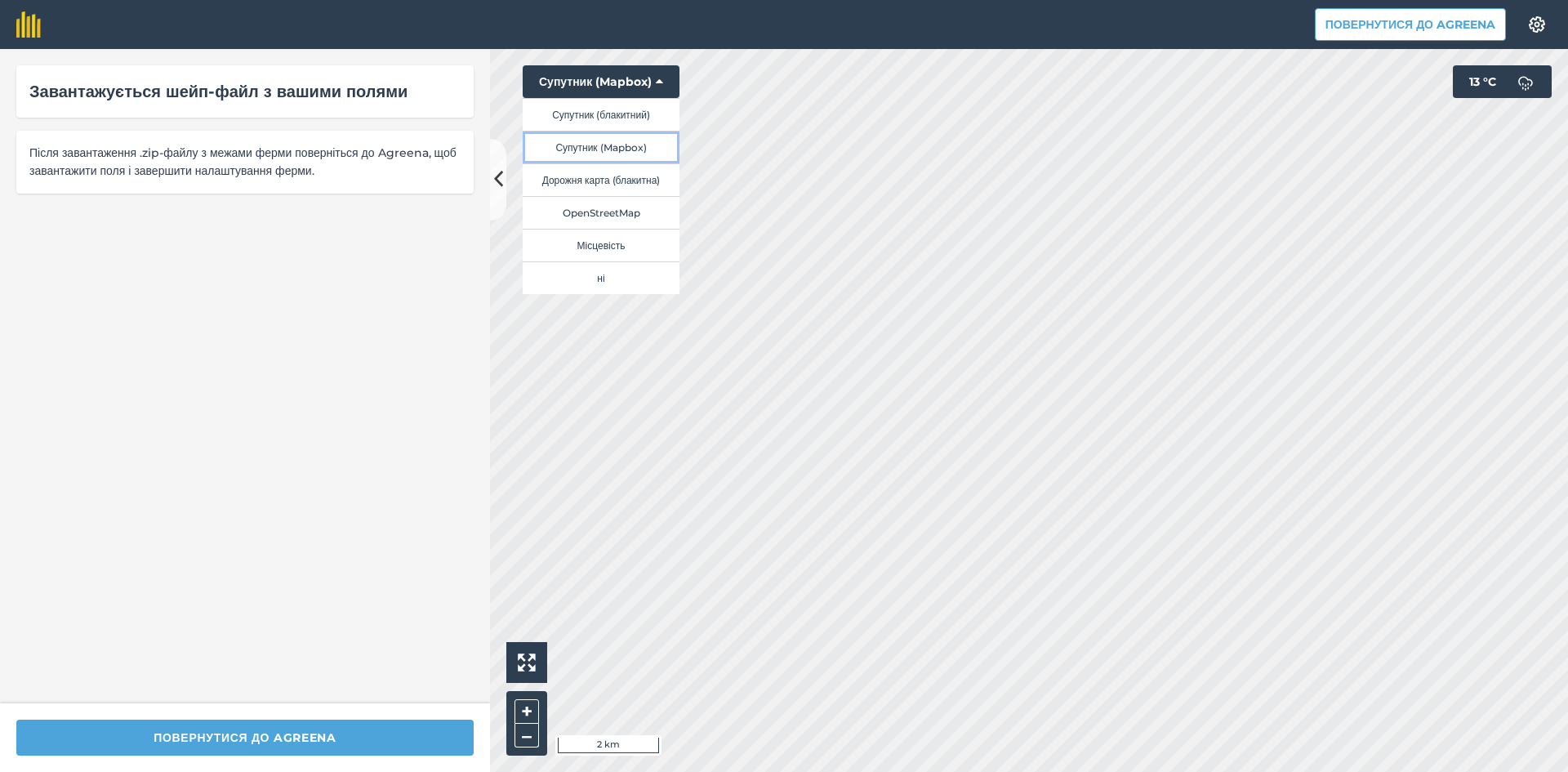
click at [628, 146] on button "Супутник (Mapbox)" at bounding box center [601, 147] width 157 height 33
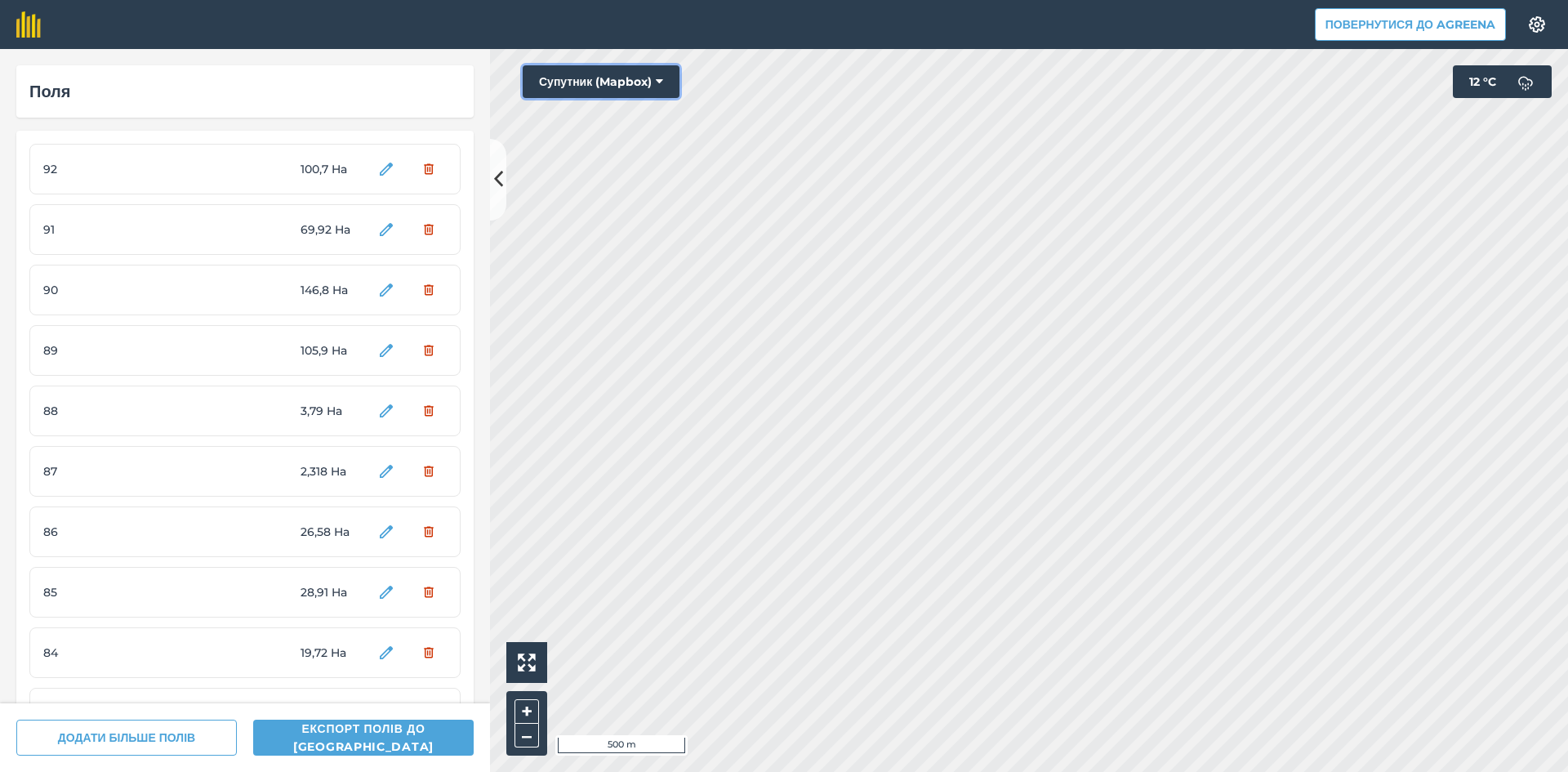
click at [587, 84] on button "Супутник (Mapbox)" at bounding box center [601, 82] width 157 height 33
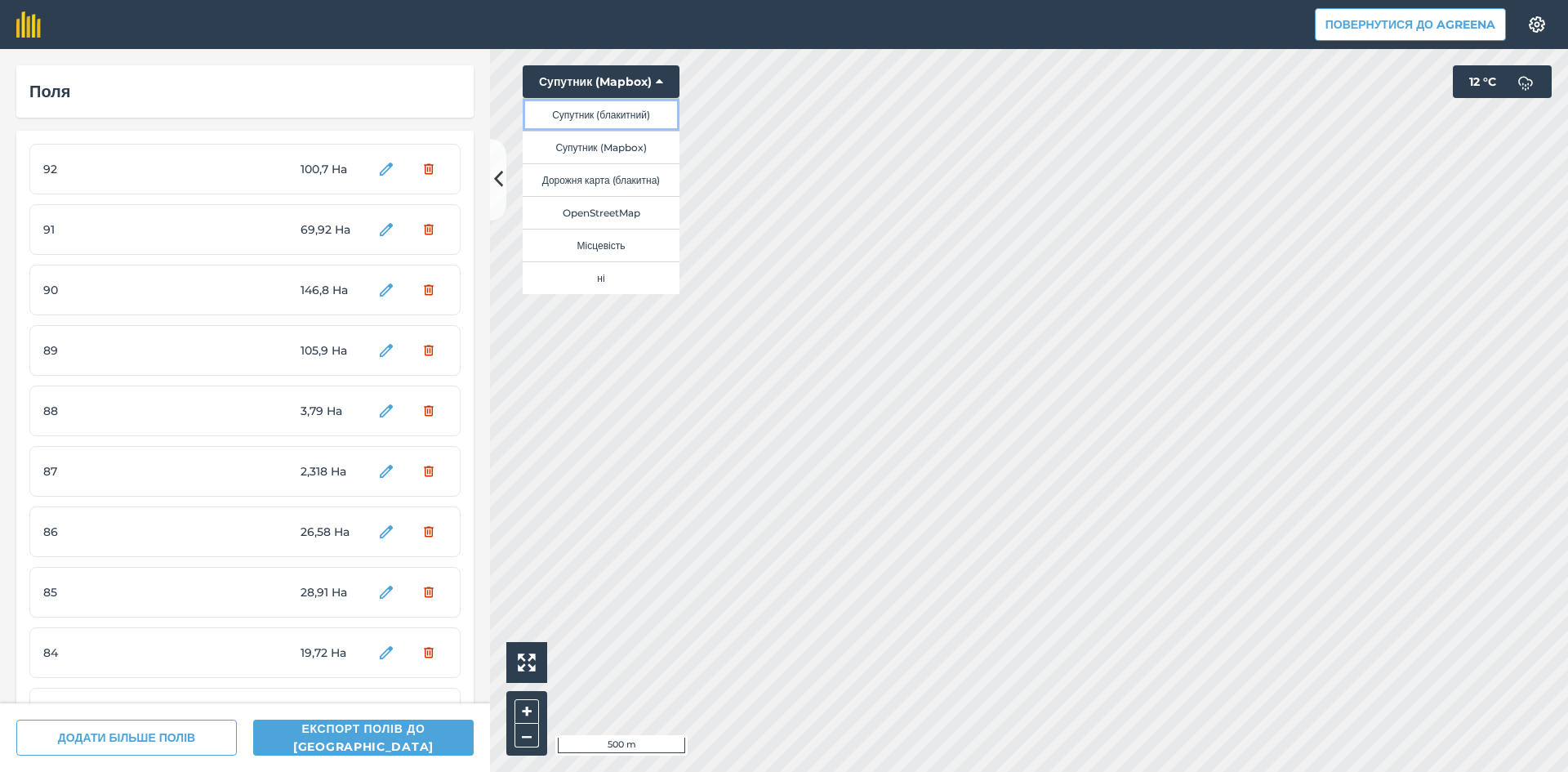
click at [607, 113] on button "Супутник (блакитний)" at bounding box center [601, 114] width 157 height 33
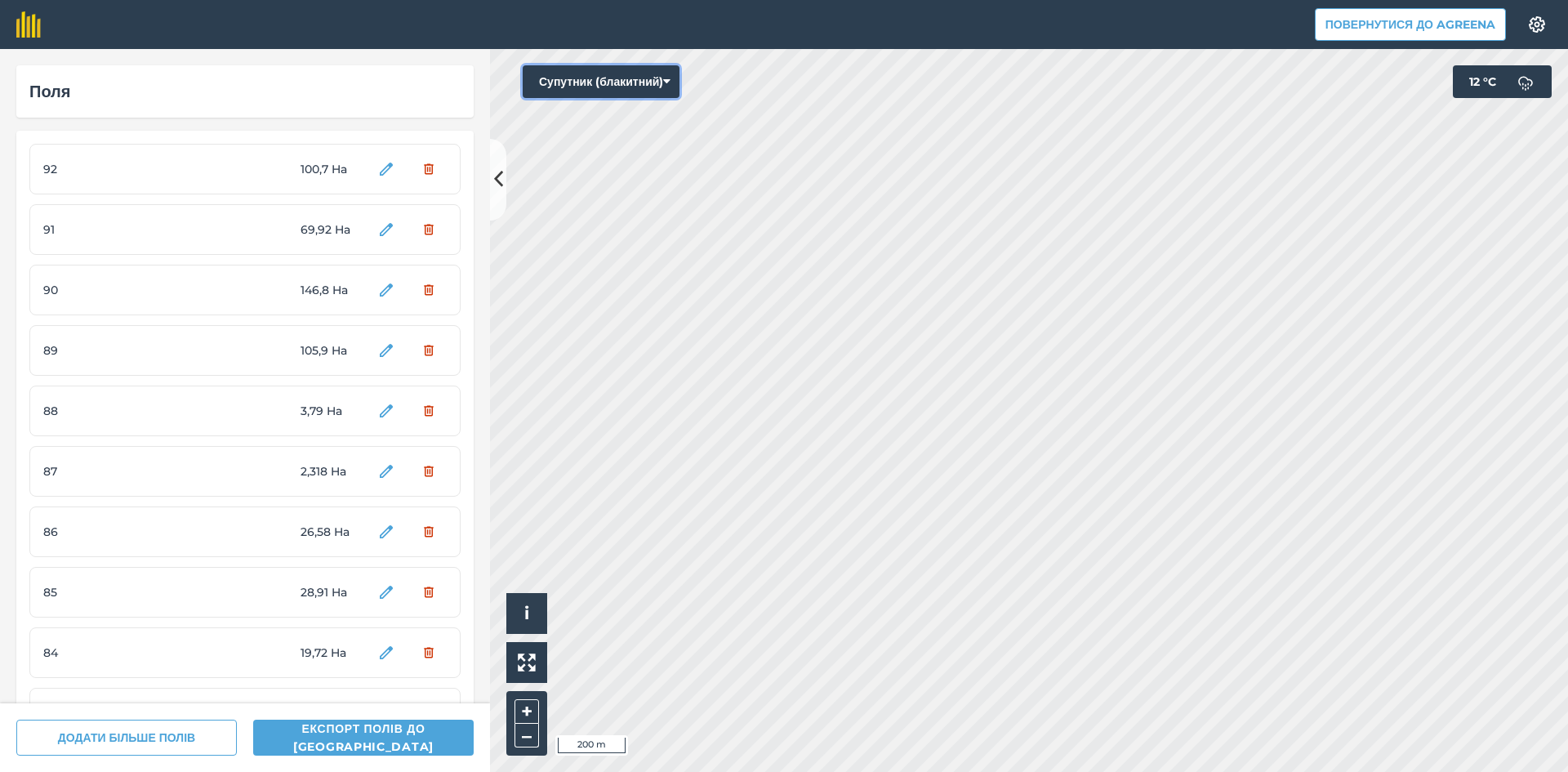
click at [617, 79] on button "Супутник (блакитний)" at bounding box center [601, 82] width 157 height 33
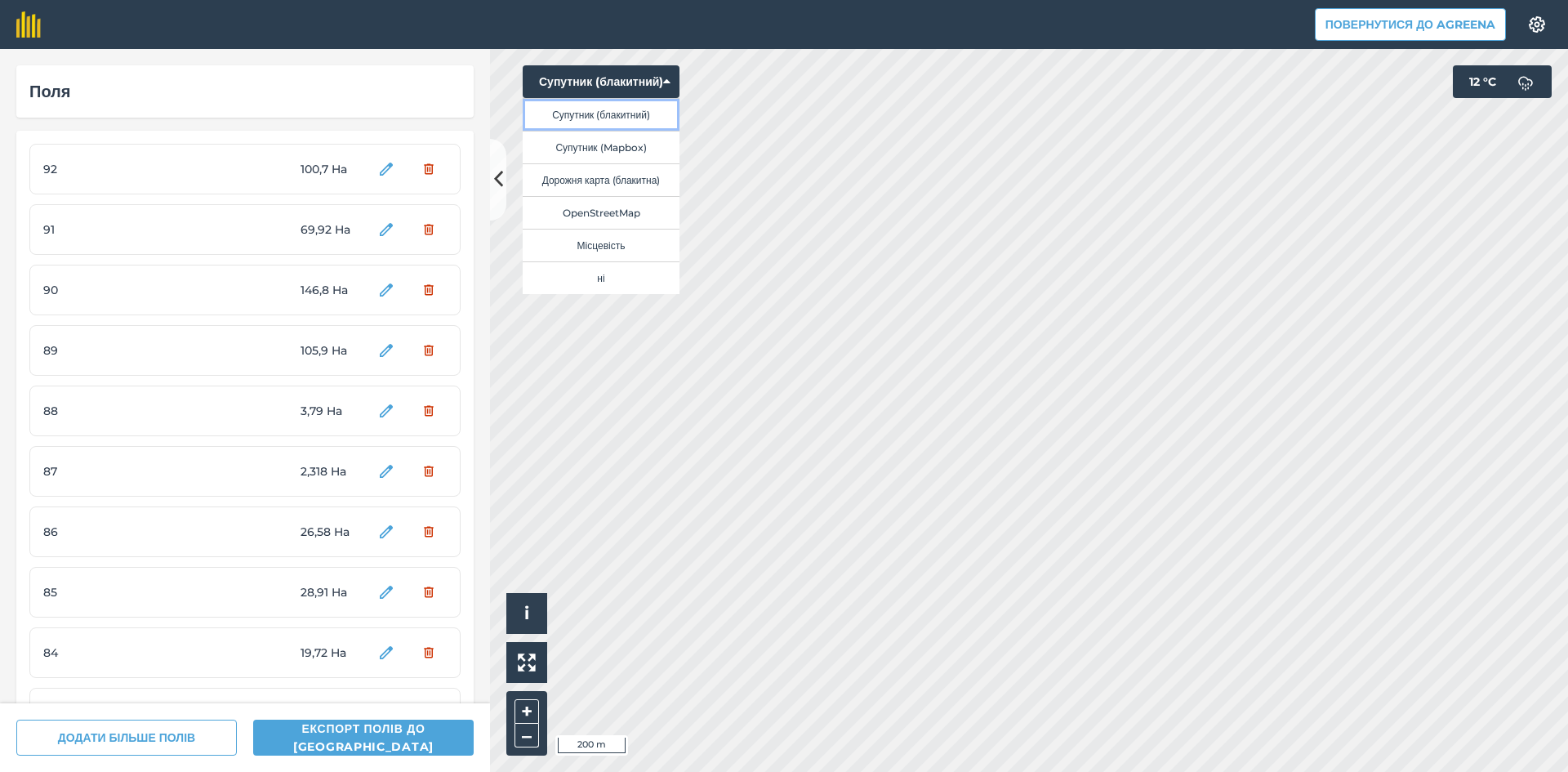
click at [629, 116] on button "Супутник (блакитний)" at bounding box center [601, 114] width 157 height 33
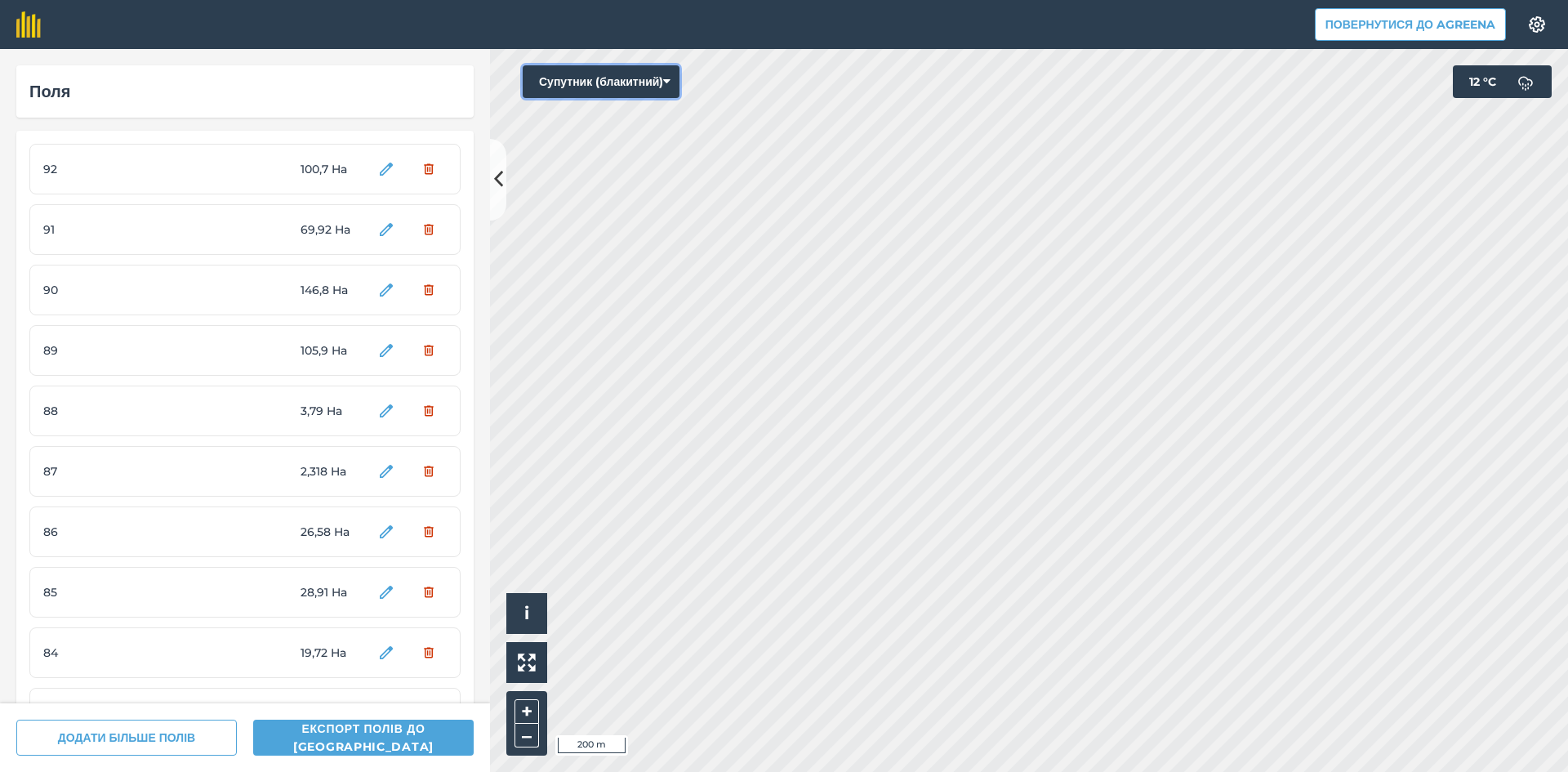
click at [620, 87] on button "Супутник (блакитний)" at bounding box center [601, 82] width 157 height 33
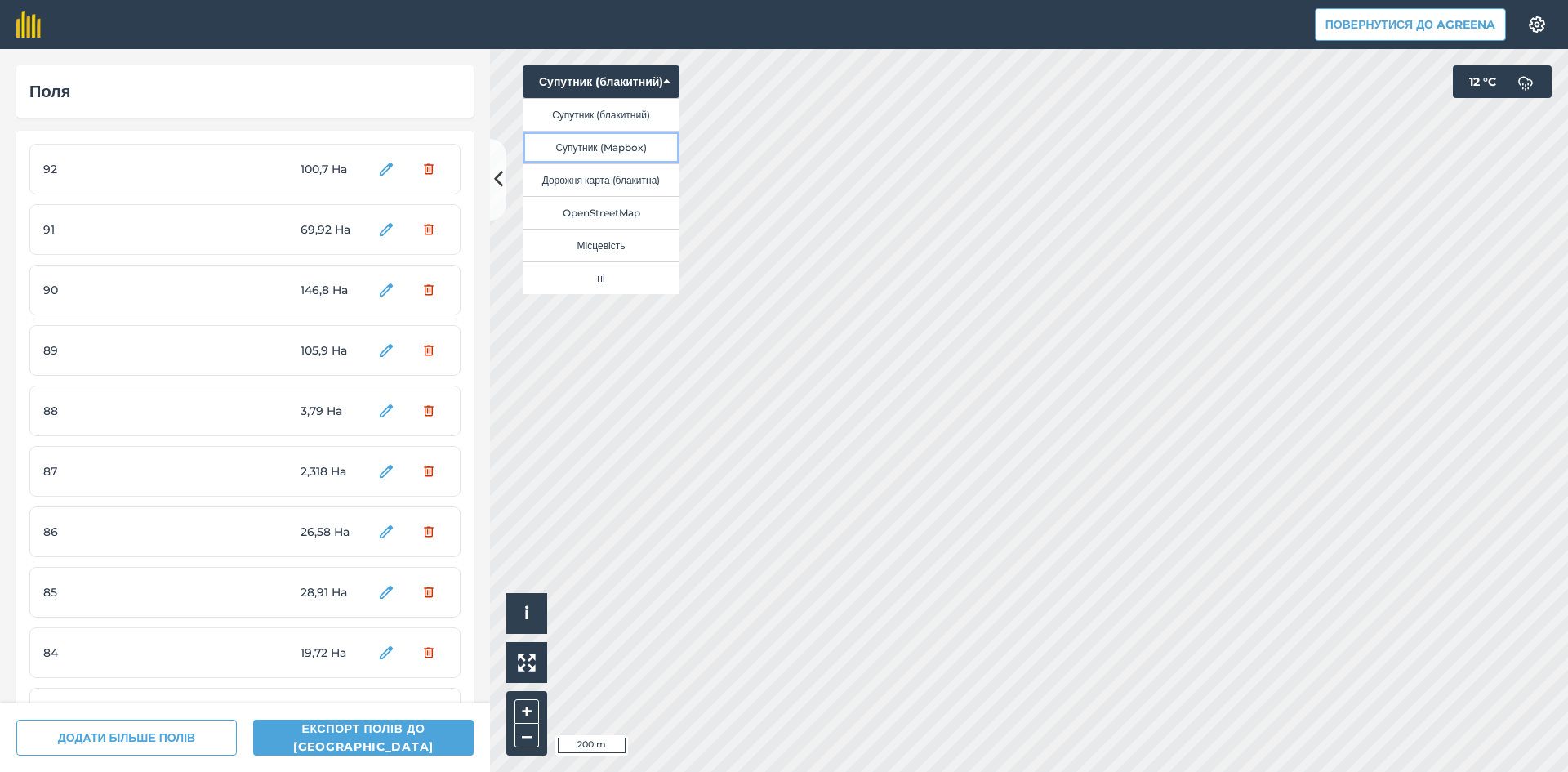
click at [629, 149] on button "Супутник (Mapbox)" at bounding box center [601, 147] width 157 height 33
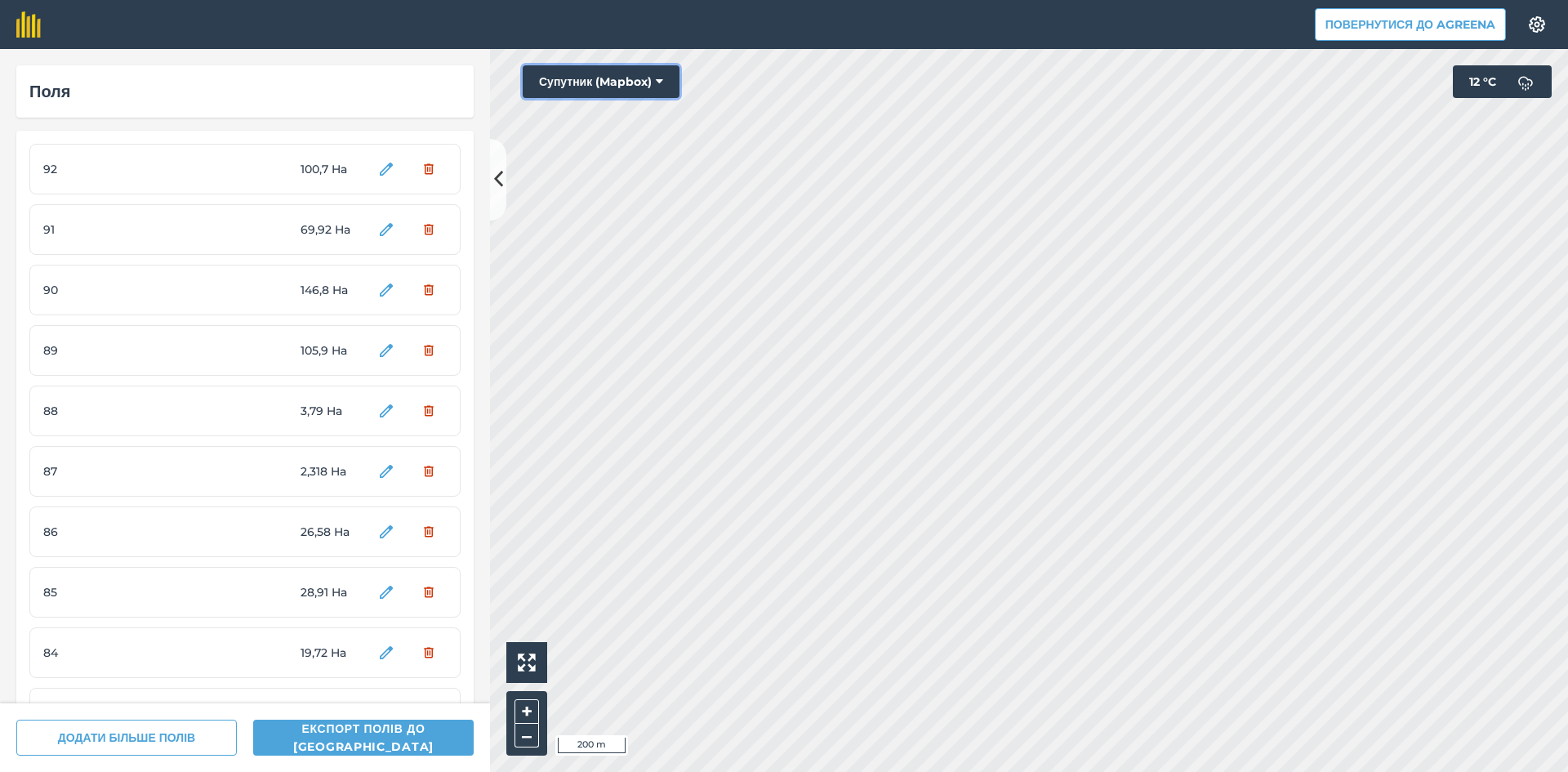
click at [597, 80] on button "Супутник (Mapbox)" at bounding box center [601, 82] width 157 height 33
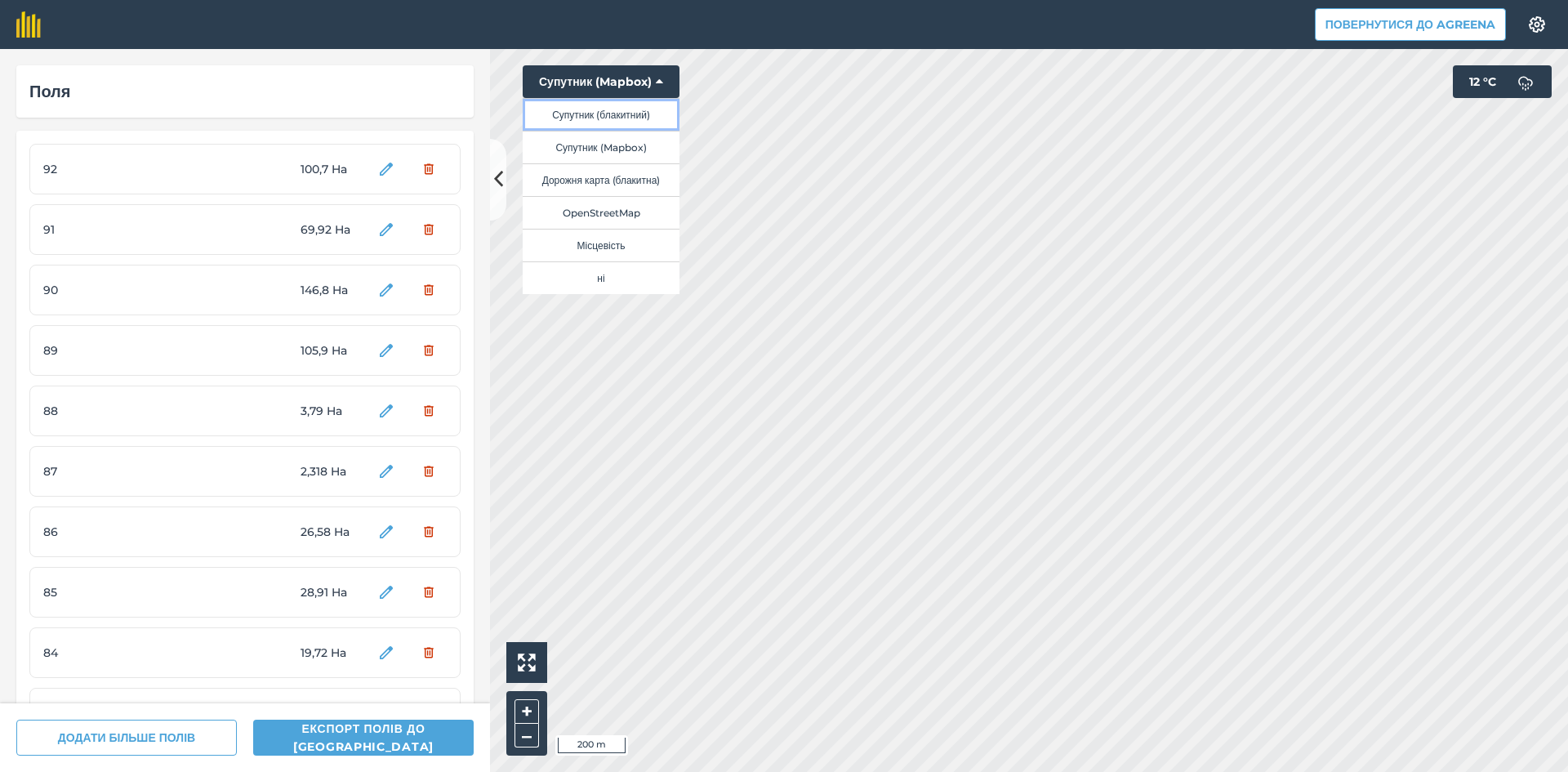
click at [597, 115] on button "Супутник (блакитний)" at bounding box center [601, 114] width 157 height 33
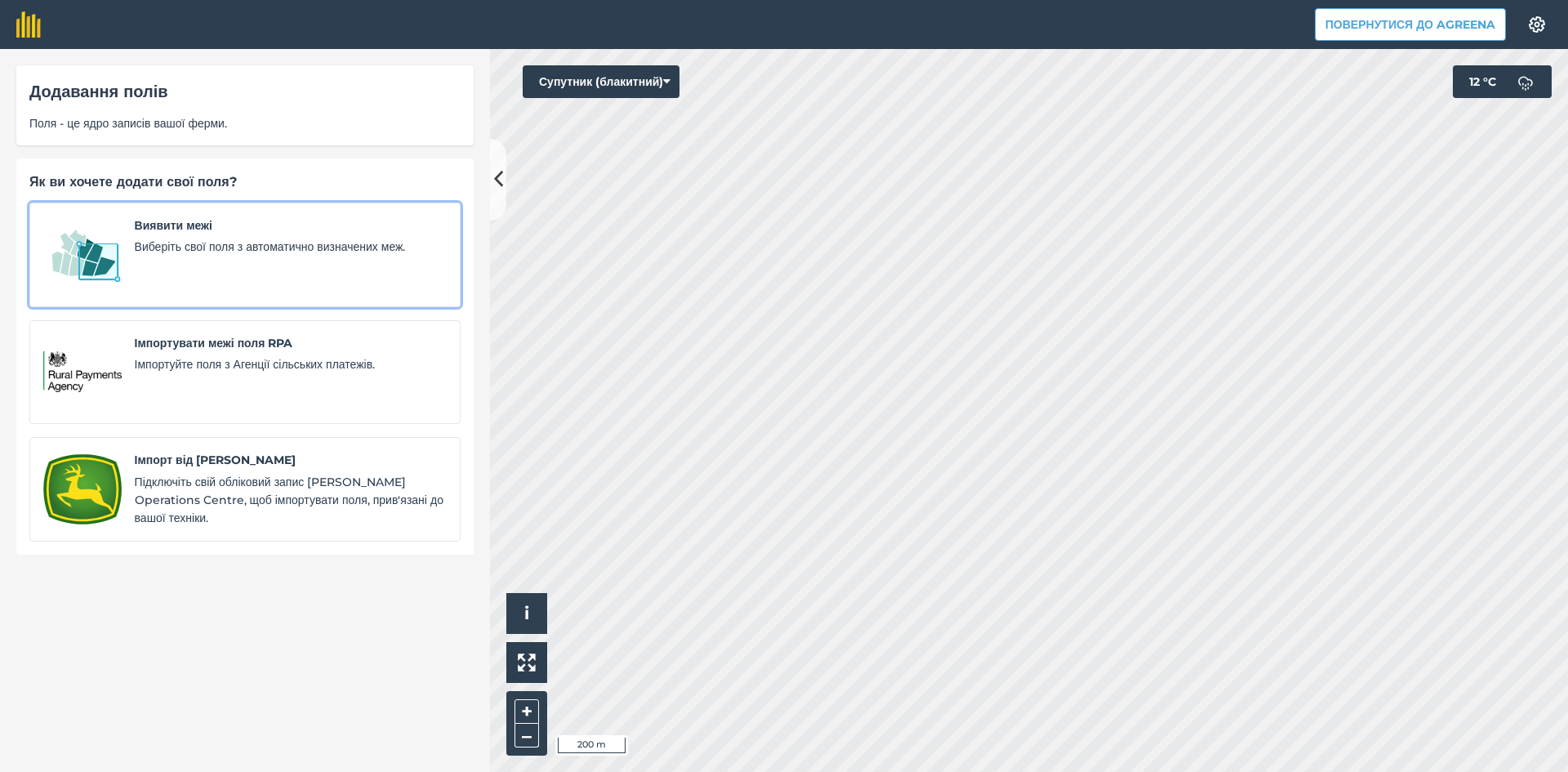
click at [94, 266] on img at bounding box center [82, 255] width 78 height 77
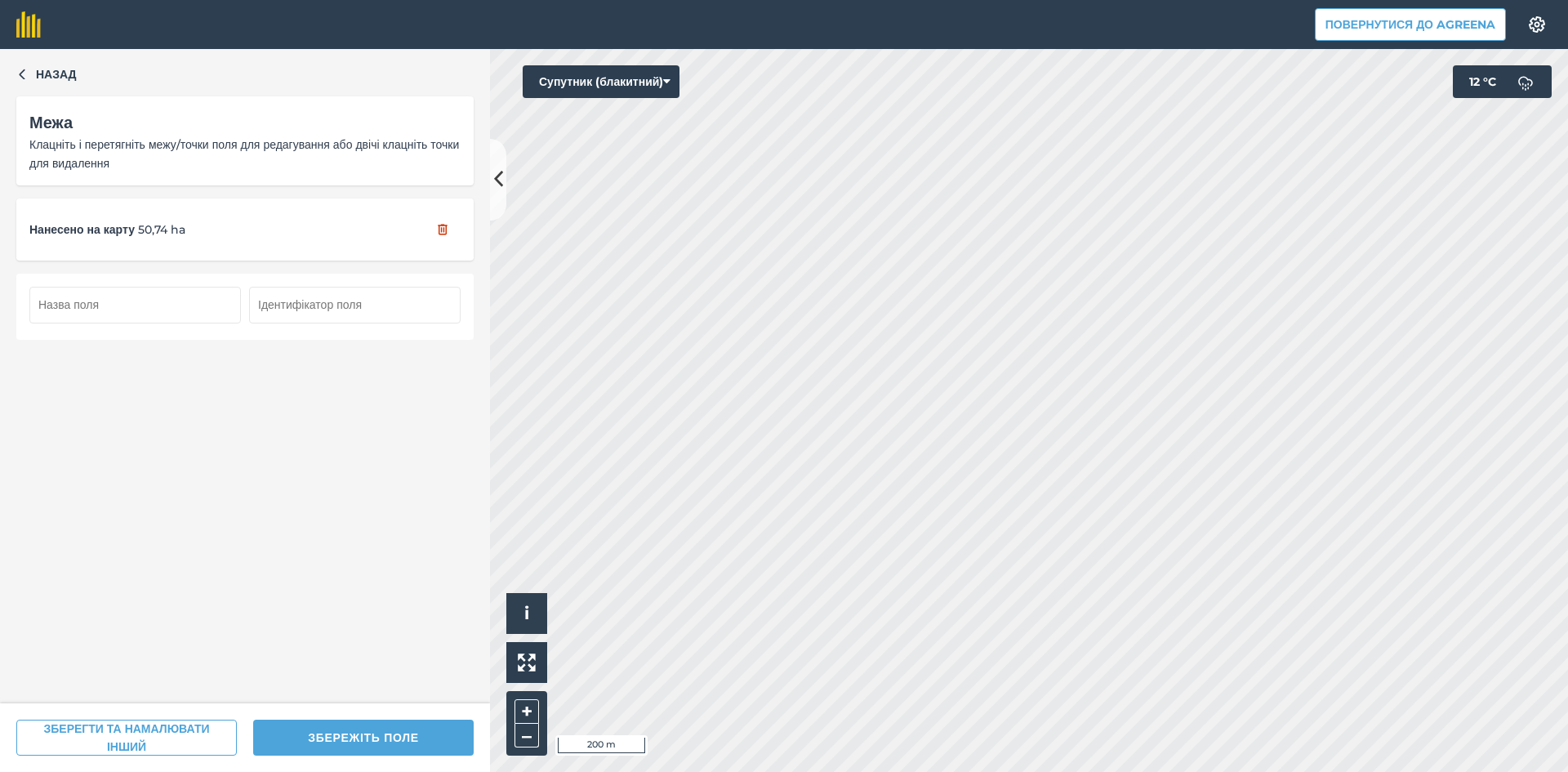
click at [150, 310] on input "text" at bounding box center [135, 304] width 212 height 36
type input "110"
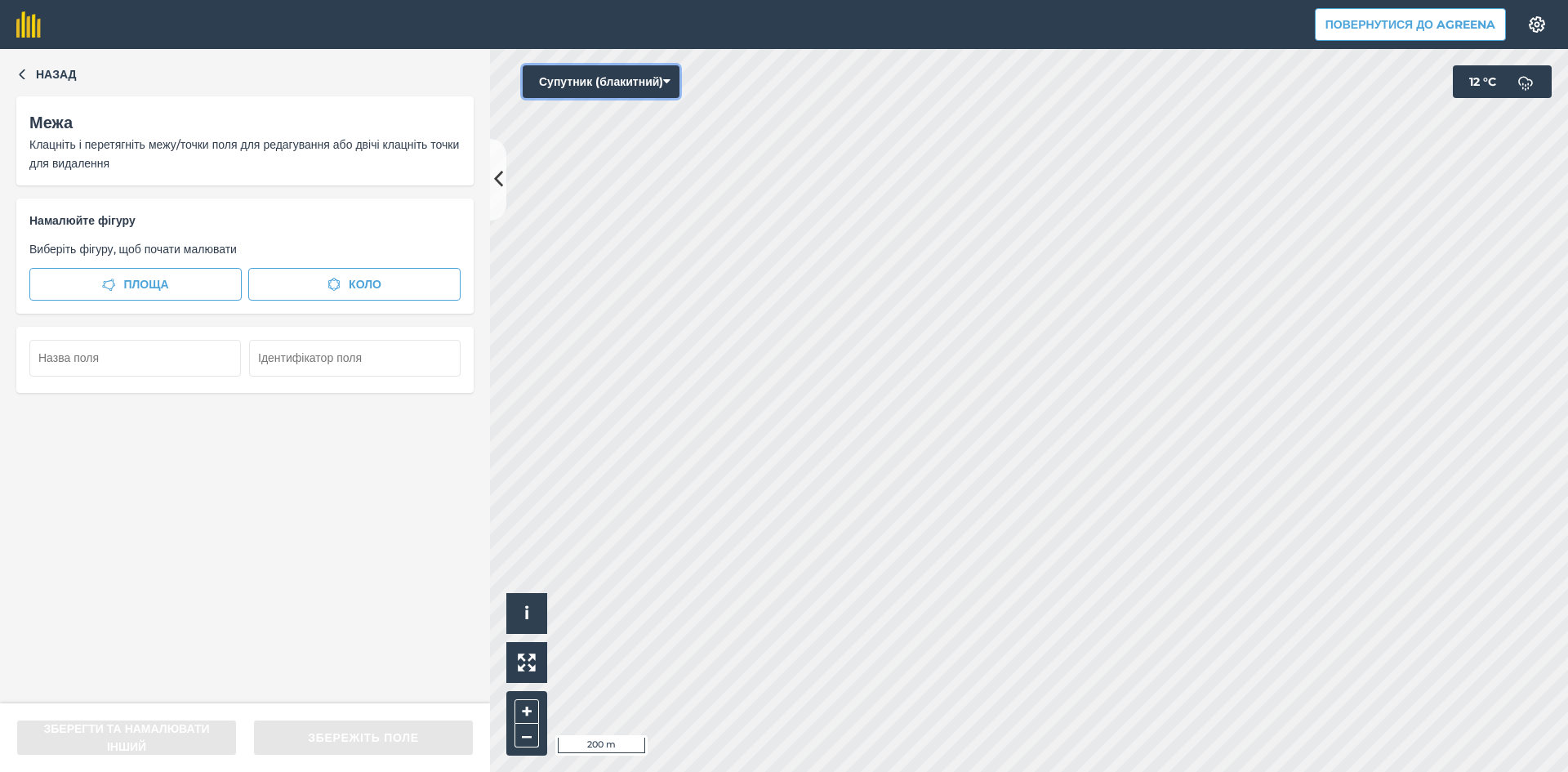
click at [628, 82] on button "Супутник (блакитний)" at bounding box center [601, 82] width 157 height 33
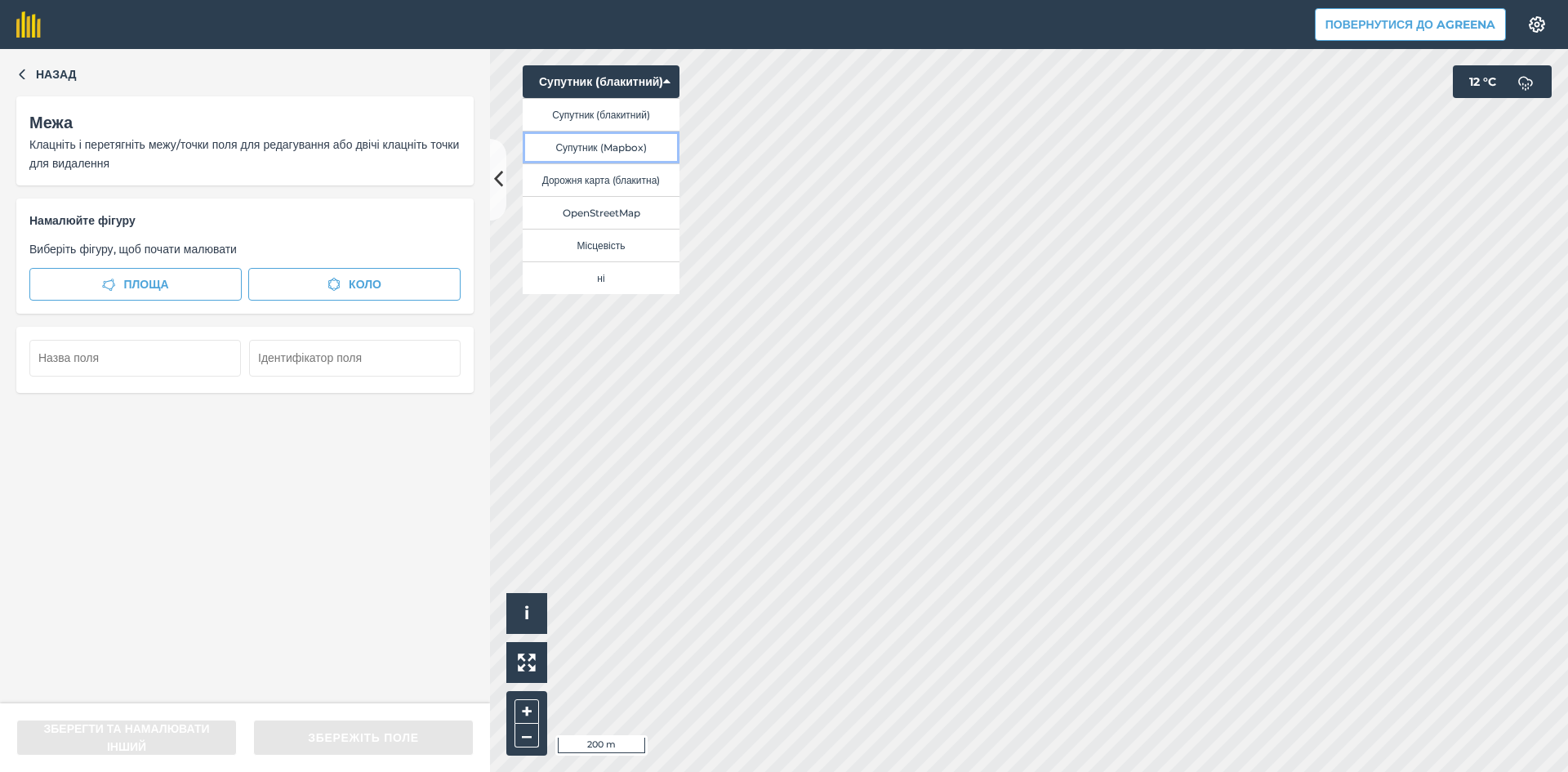
click at [624, 141] on button "Супутник (Mapbox)" at bounding box center [601, 147] width 157 height 33
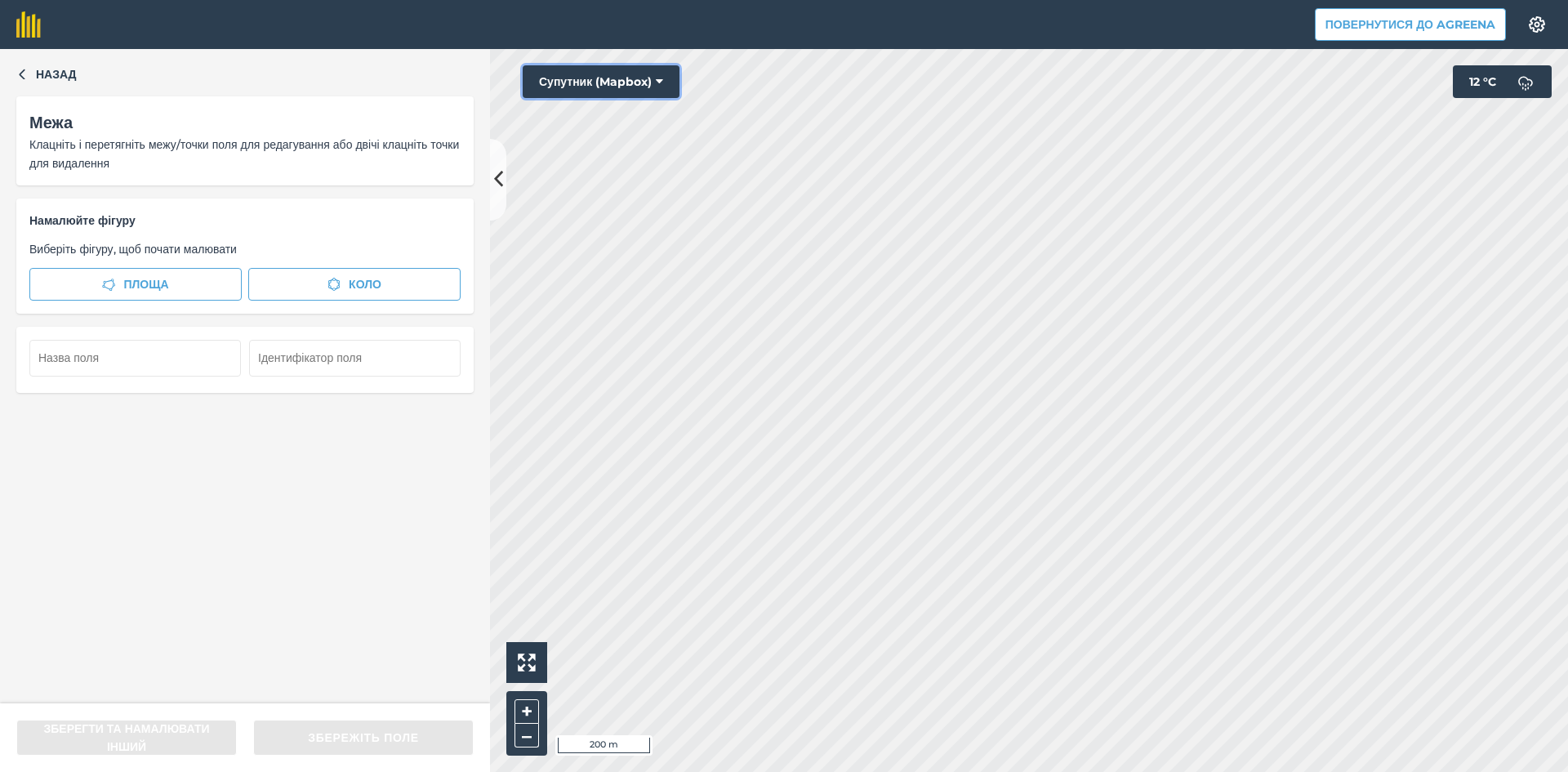
click at [587, 74] on button "Супутник (Mapbox)" at bounding box center [601, 82] width 157 height 33
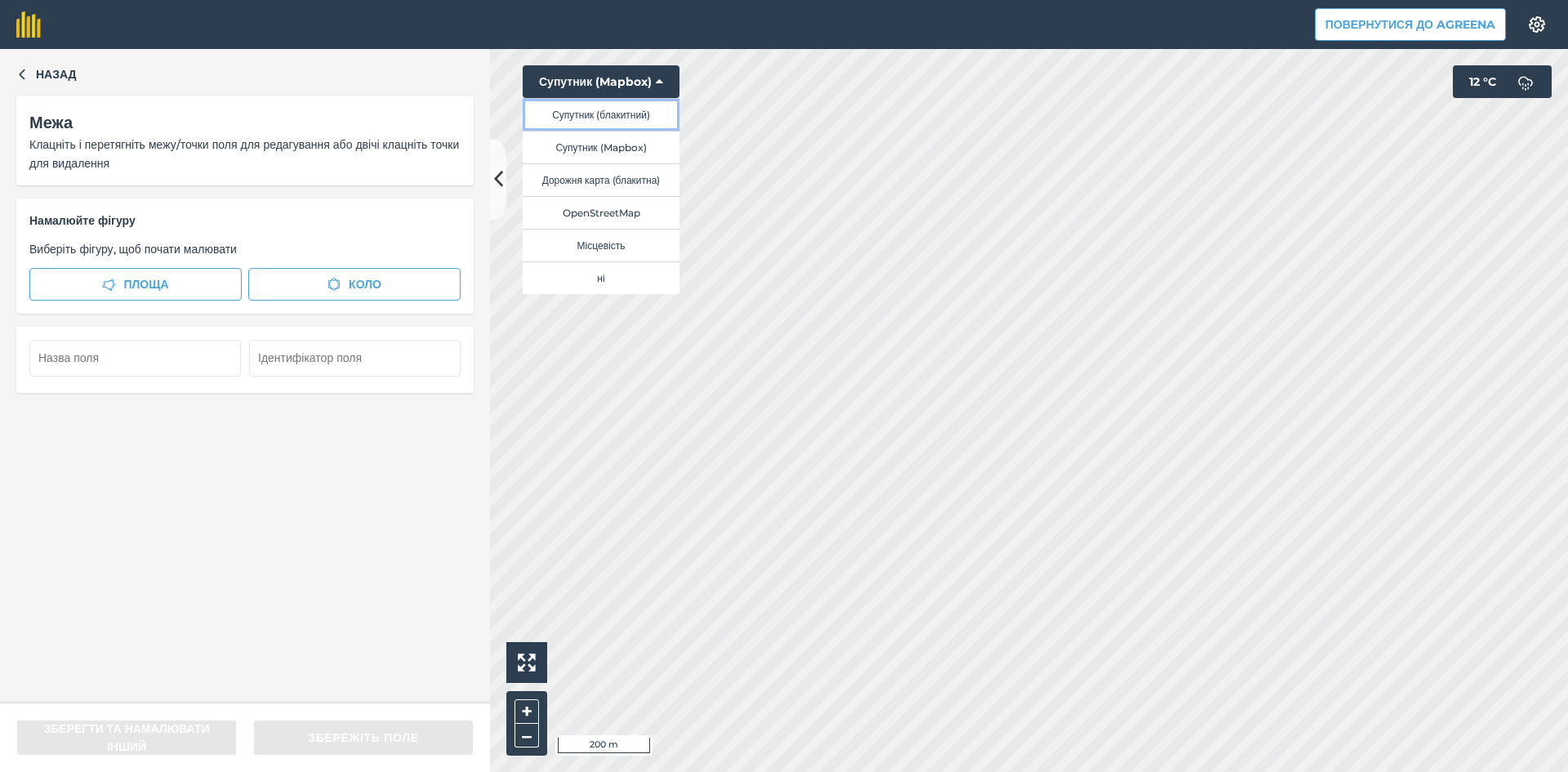
click at [601, 111] on button "Супутник (блакитний)" at bounding box center [601, 114] width 157 height 33
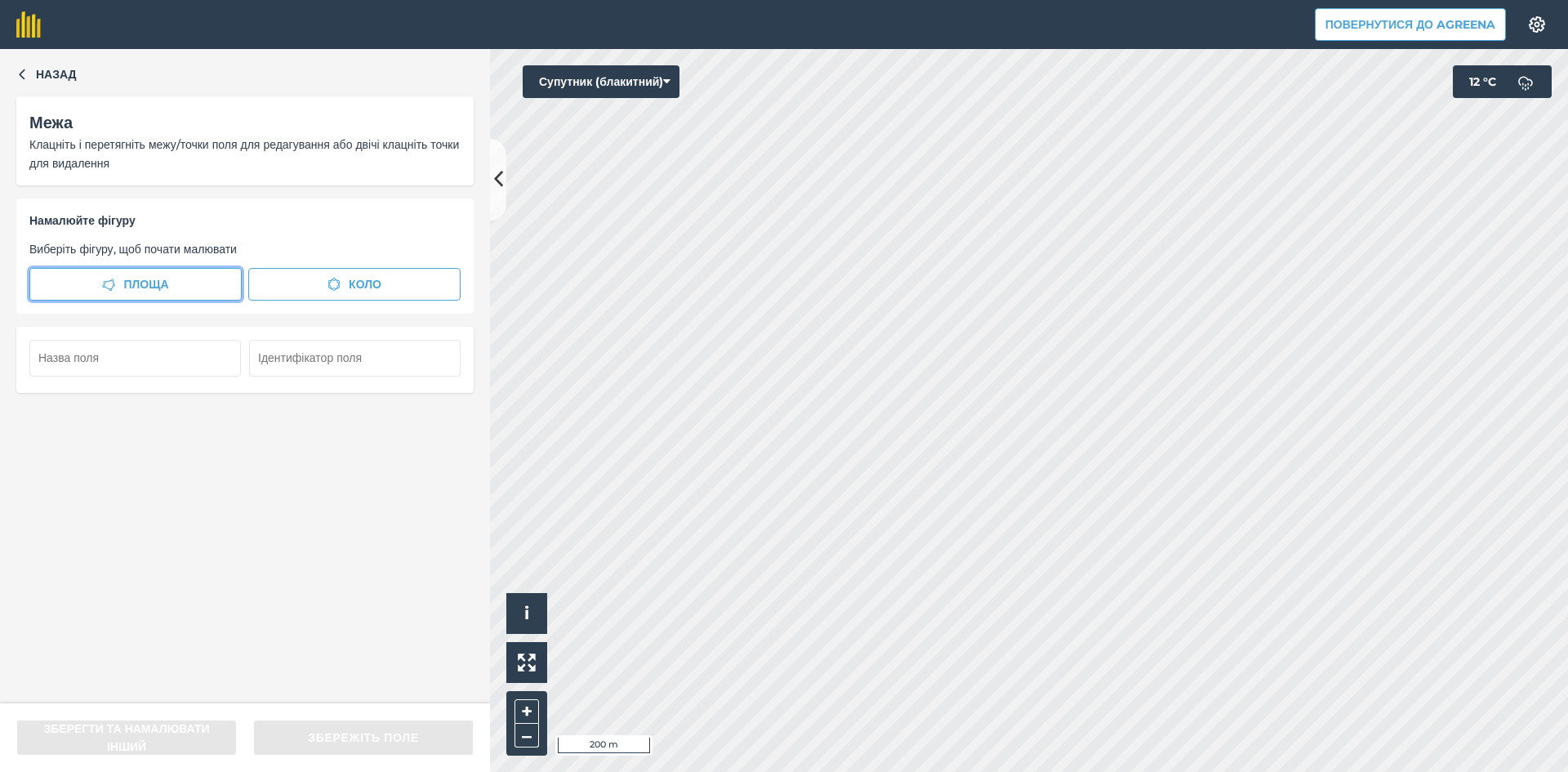
click at [143, 276] on span "Площа" at bounding box center [145, 285] width 45 height 18
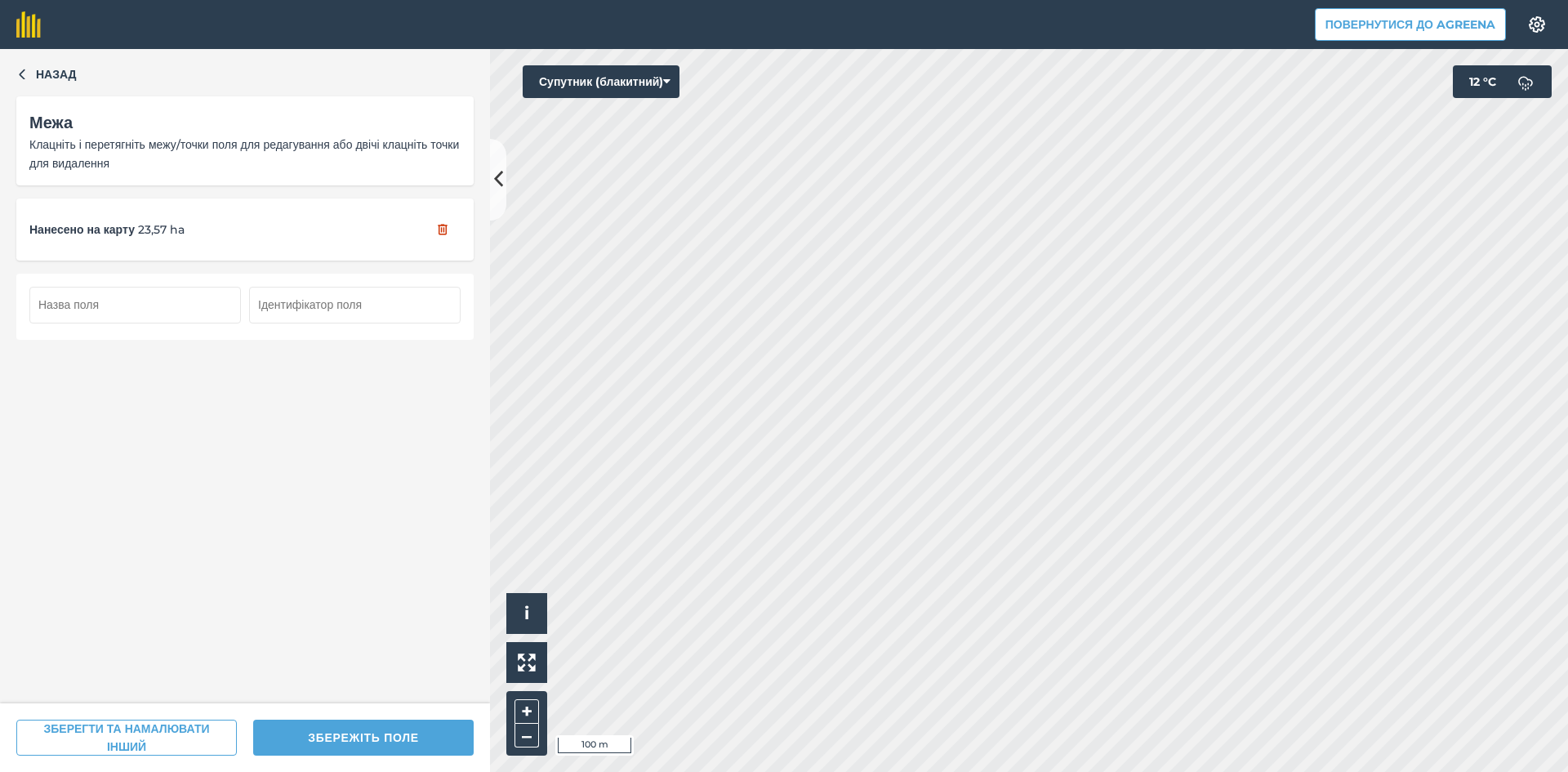
click at [144, 306] on input "text" at bounding box center [135, 304] width 212 height 36
type input "111"
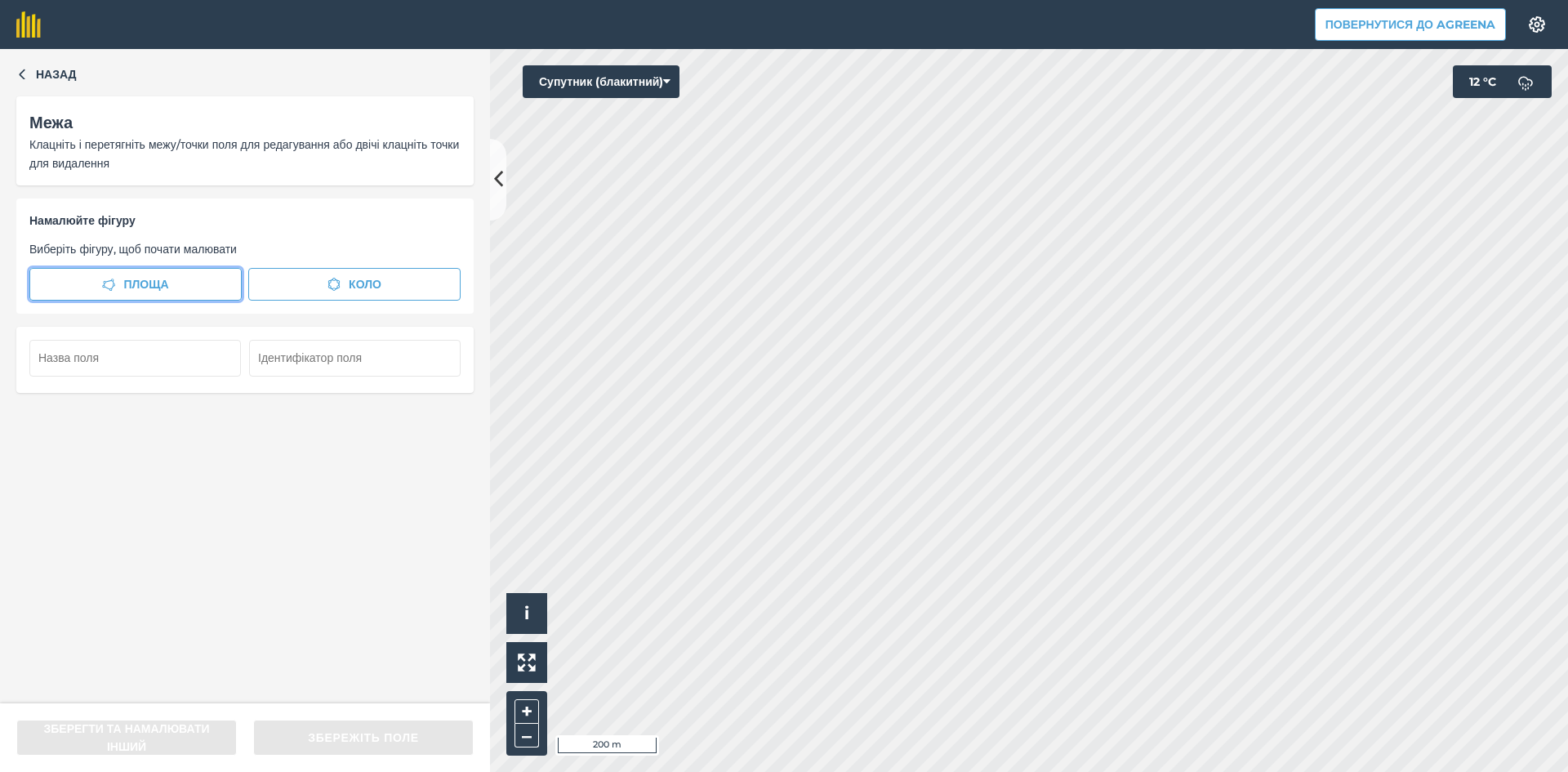
click at [147, 281] on span "Площа" at bounding box center [145, 285] width 45 height 18
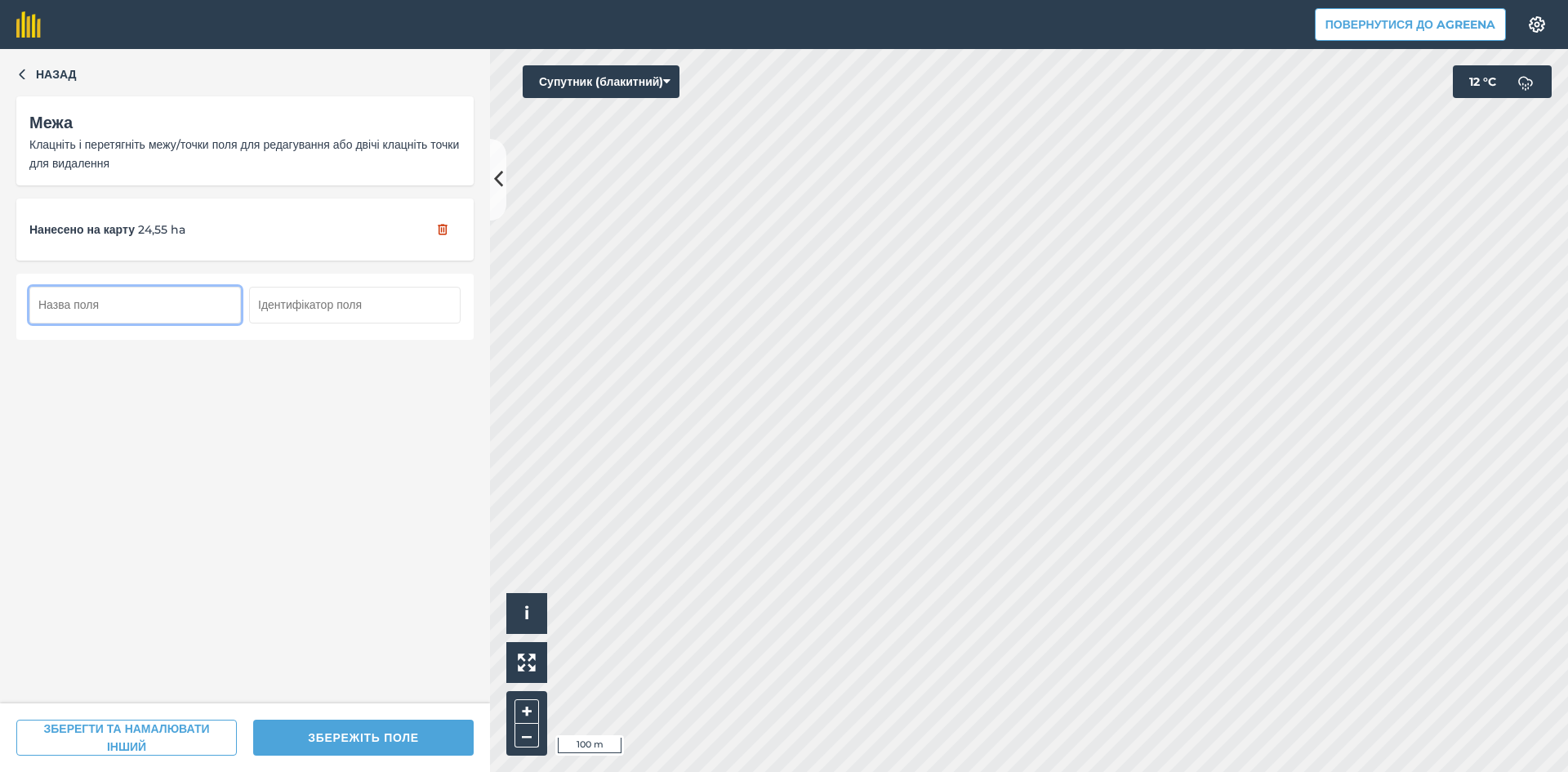
click at [114, 306] on input "text" at bounding box center [135, 304] width 212 height 36
type input "112"
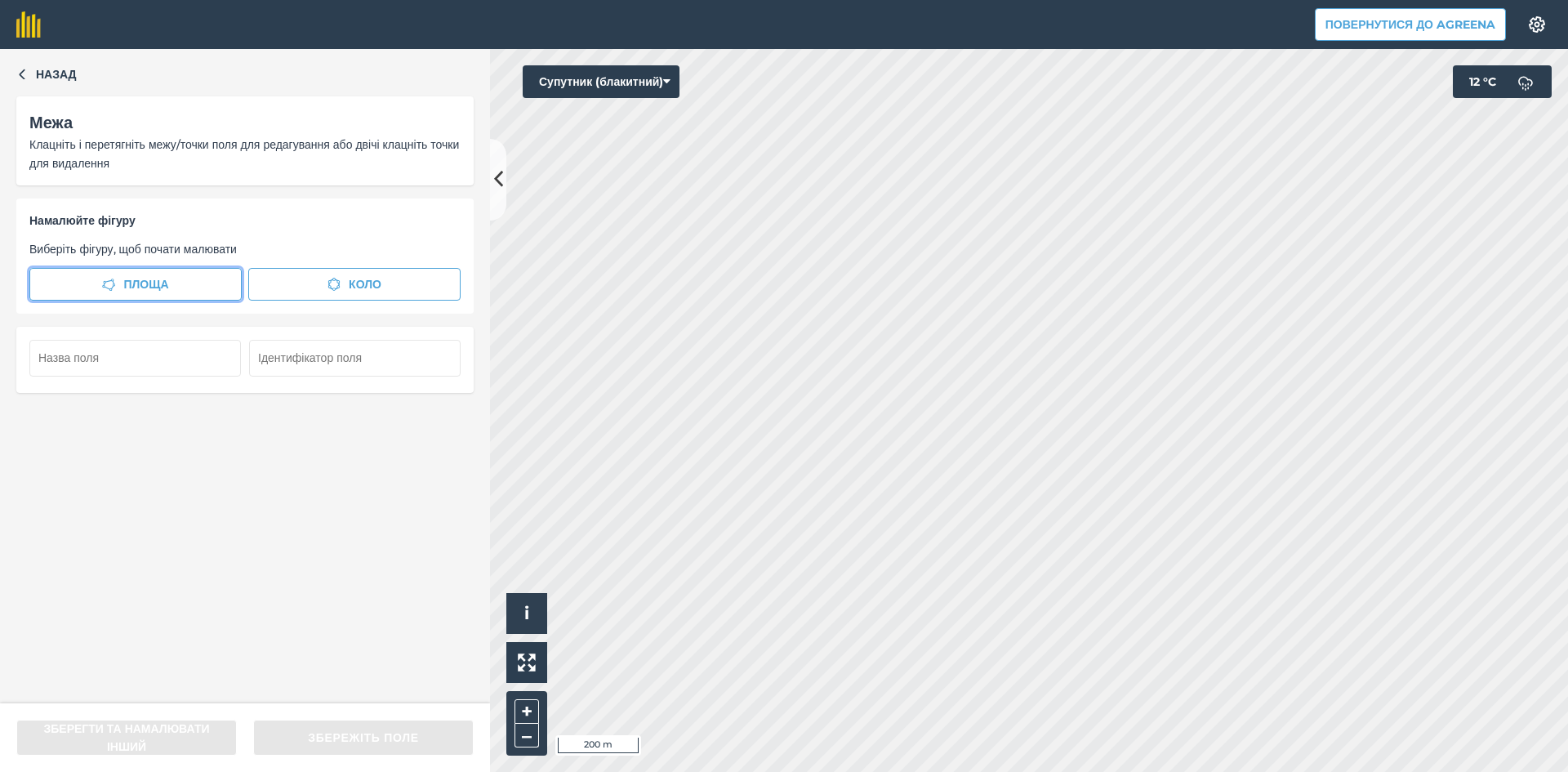
click at [137, 280] on span "Площа" at bounding box center [145, 285] width 45 height 18
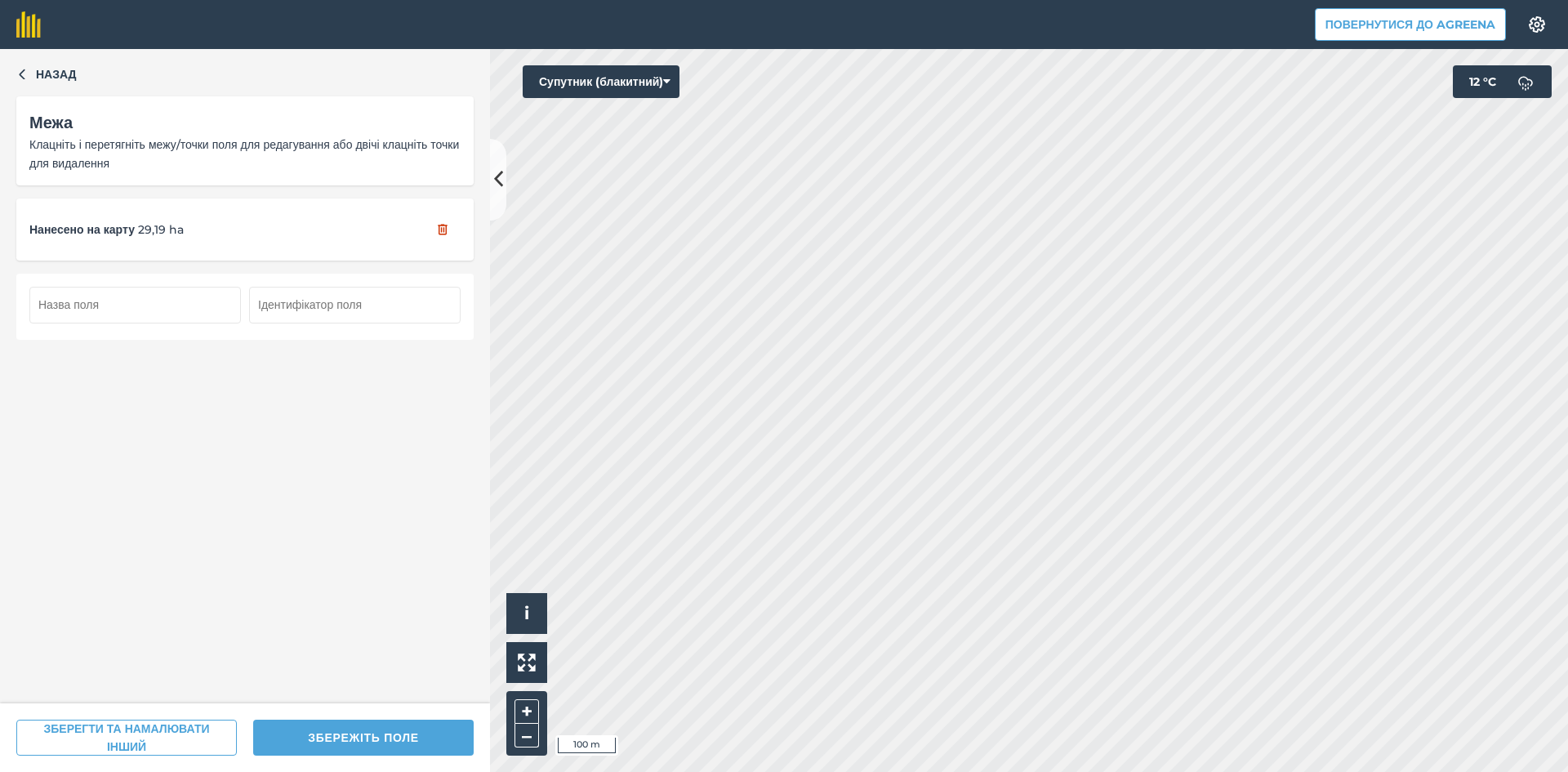
click at [120, 297] on input "text" at bounding box center [135, 304] width 212 height 36
click at [133, 315] on input "text" at bounding box center [135, 304] width 212 height 36
type input "113"
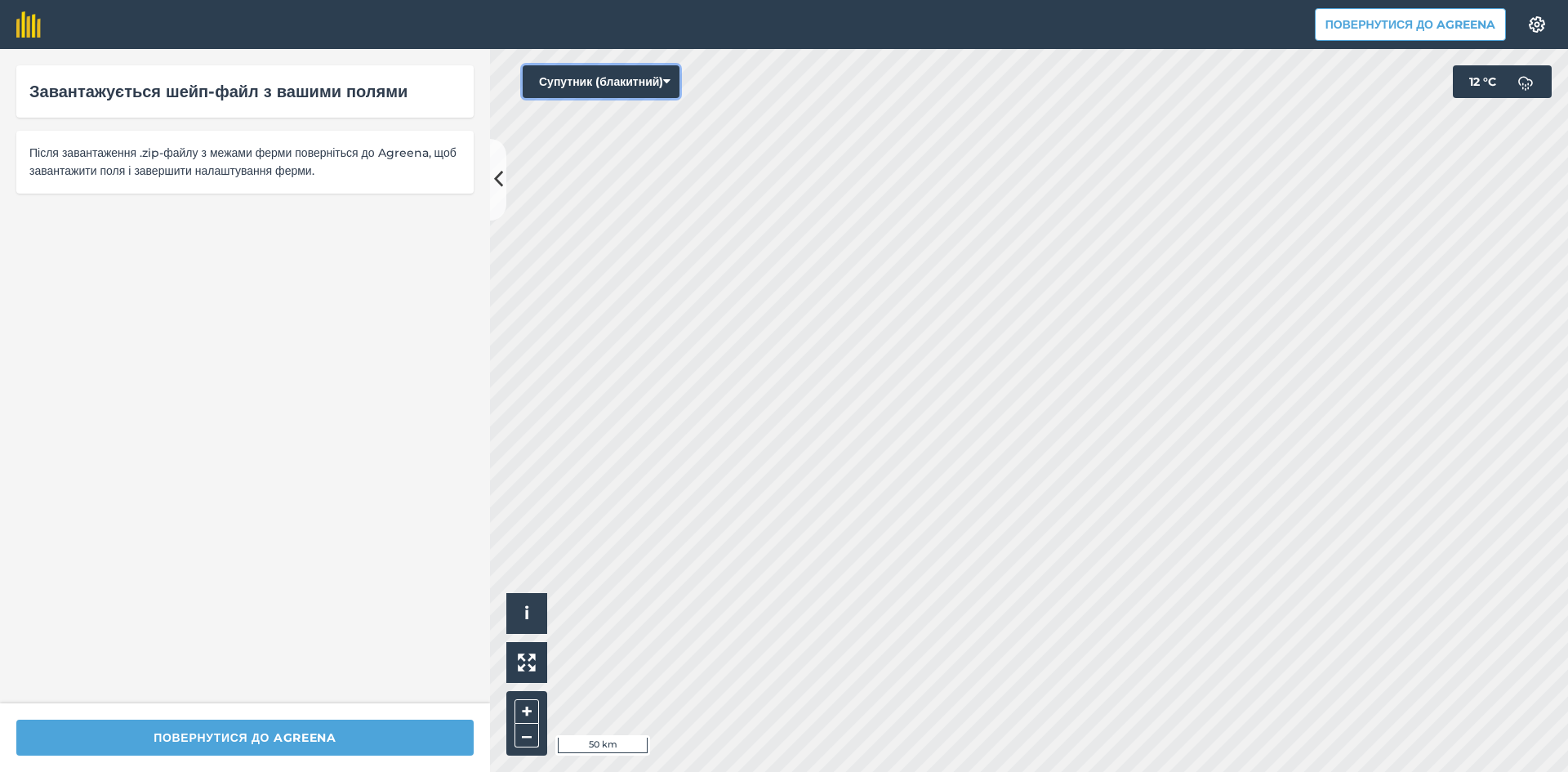
click at [584, 71] on button "Супутник (блакитний)" at bounding box center [601, 82] width 157 height 33
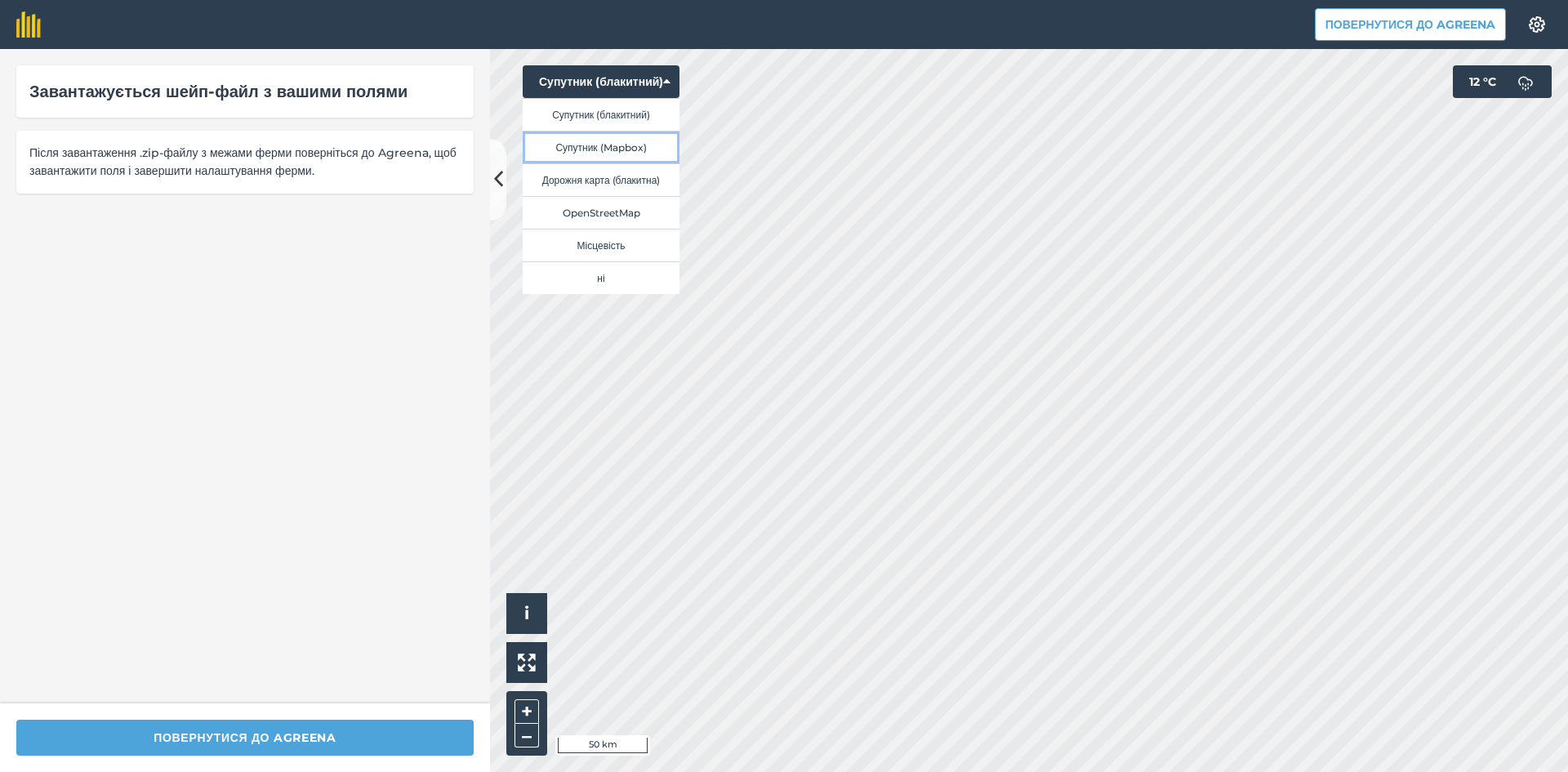
click at [614, 146] on button "Супутник (Mapbox)" at bounding box center [601, 147] width 157 height 33
